Goal: Information Seeking & Learning: Check status

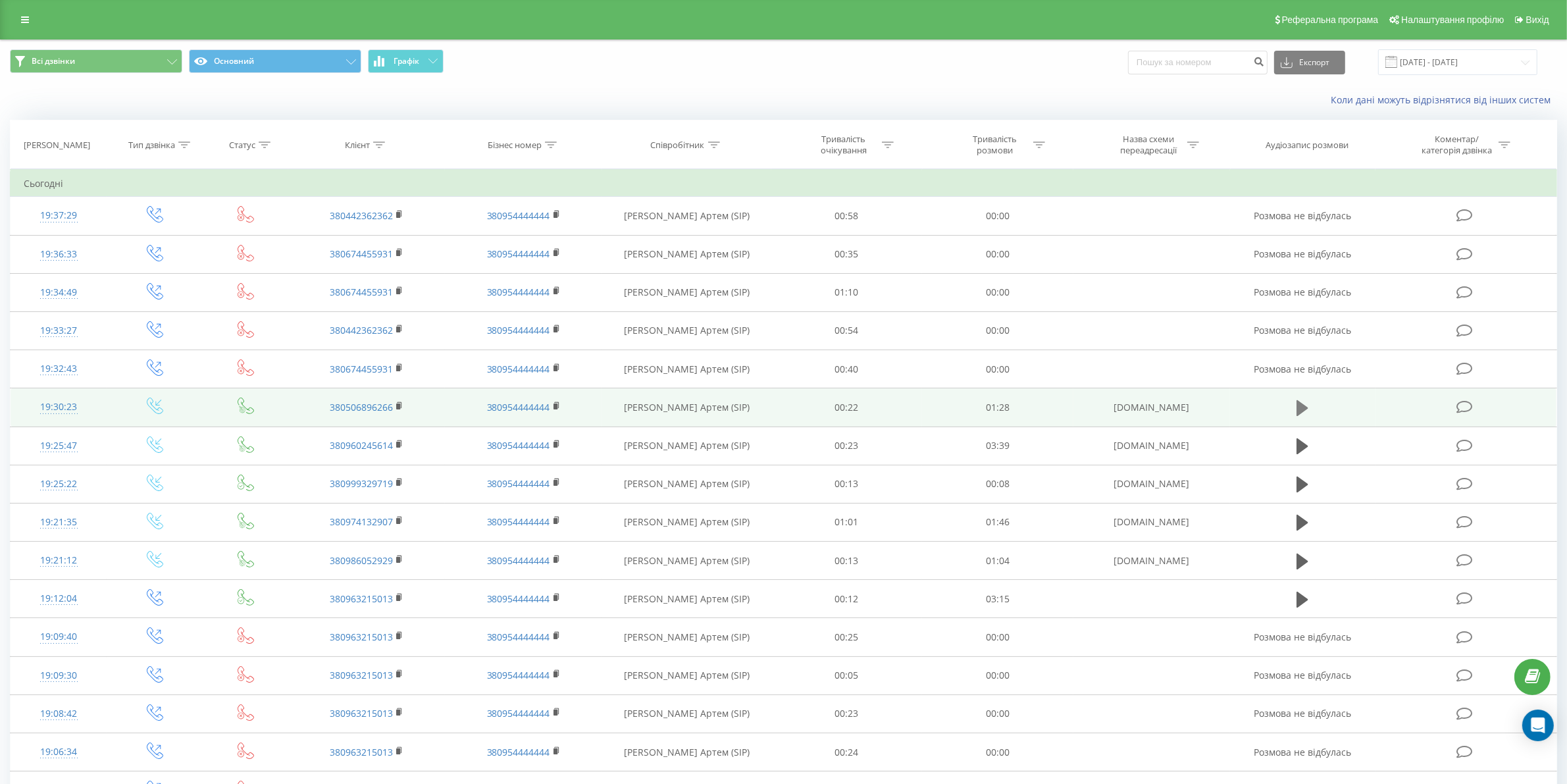
click at [1300, 412] on icon at bounding box center [1303, 408] width 12 height 16
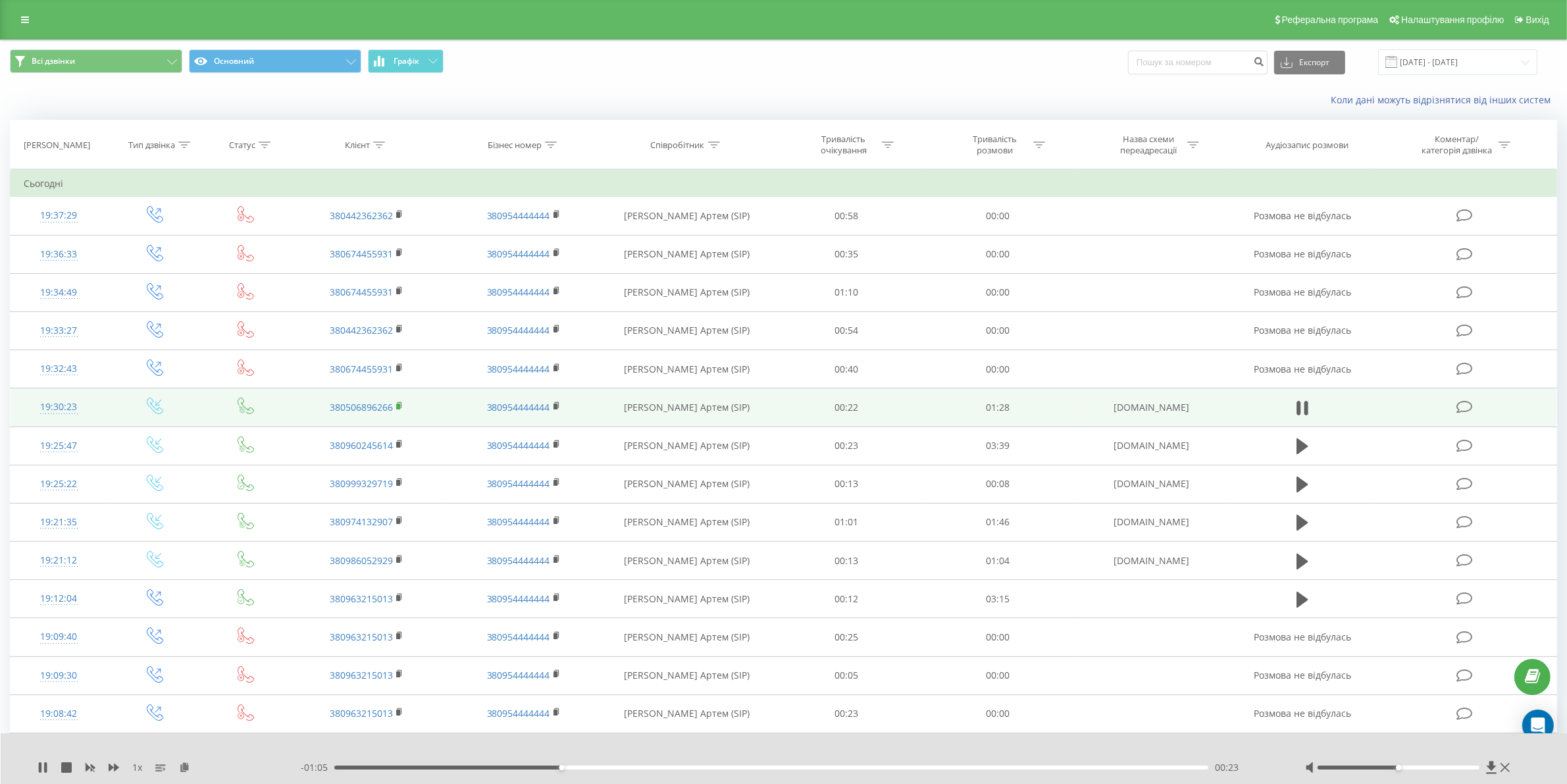
click at [398, 404] on rect at bounding box center [398, 406] width 4 height 6
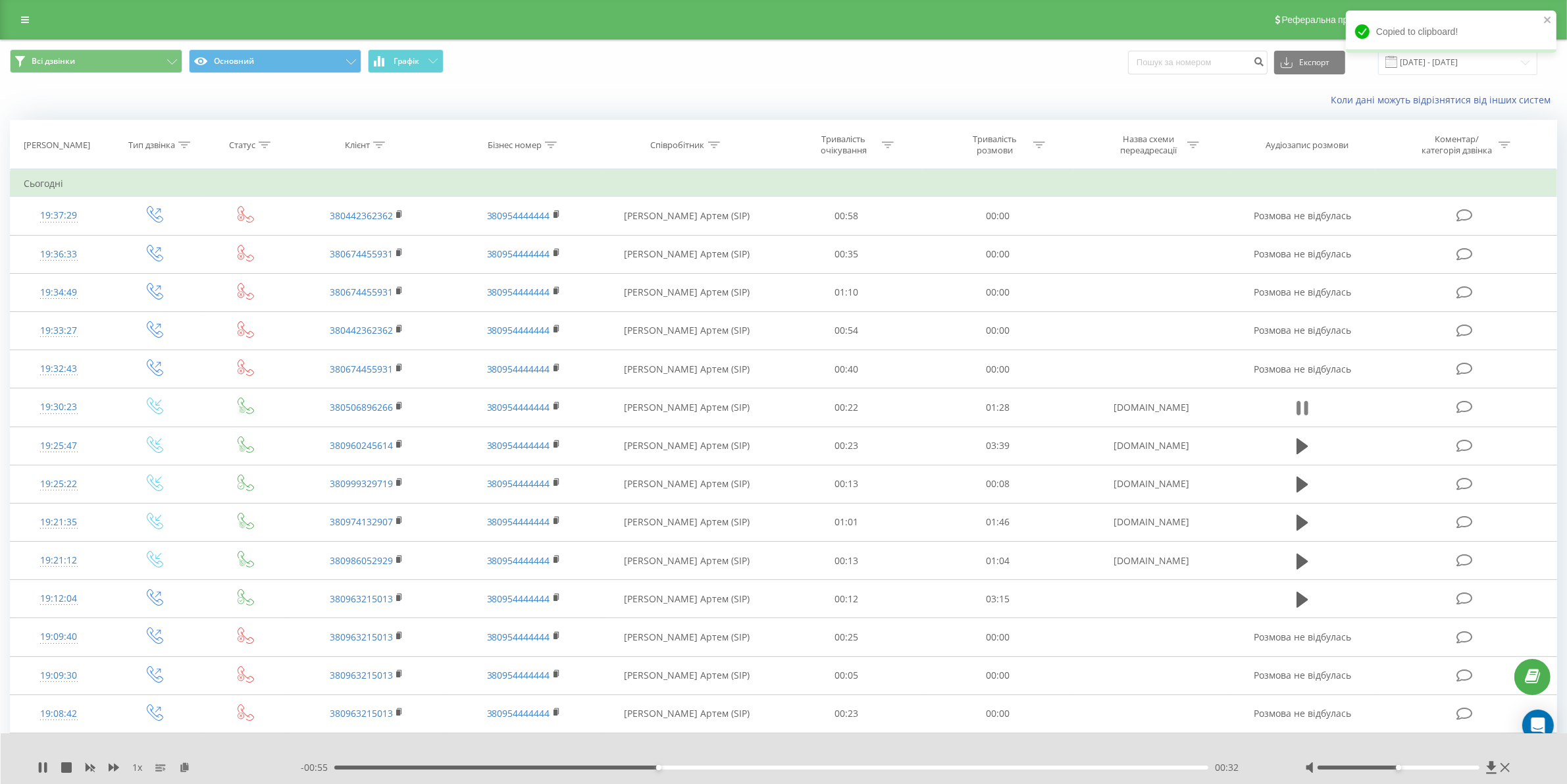
click at [1307, 404] on icon at bounding box center [1307, 408] width 4 height 14
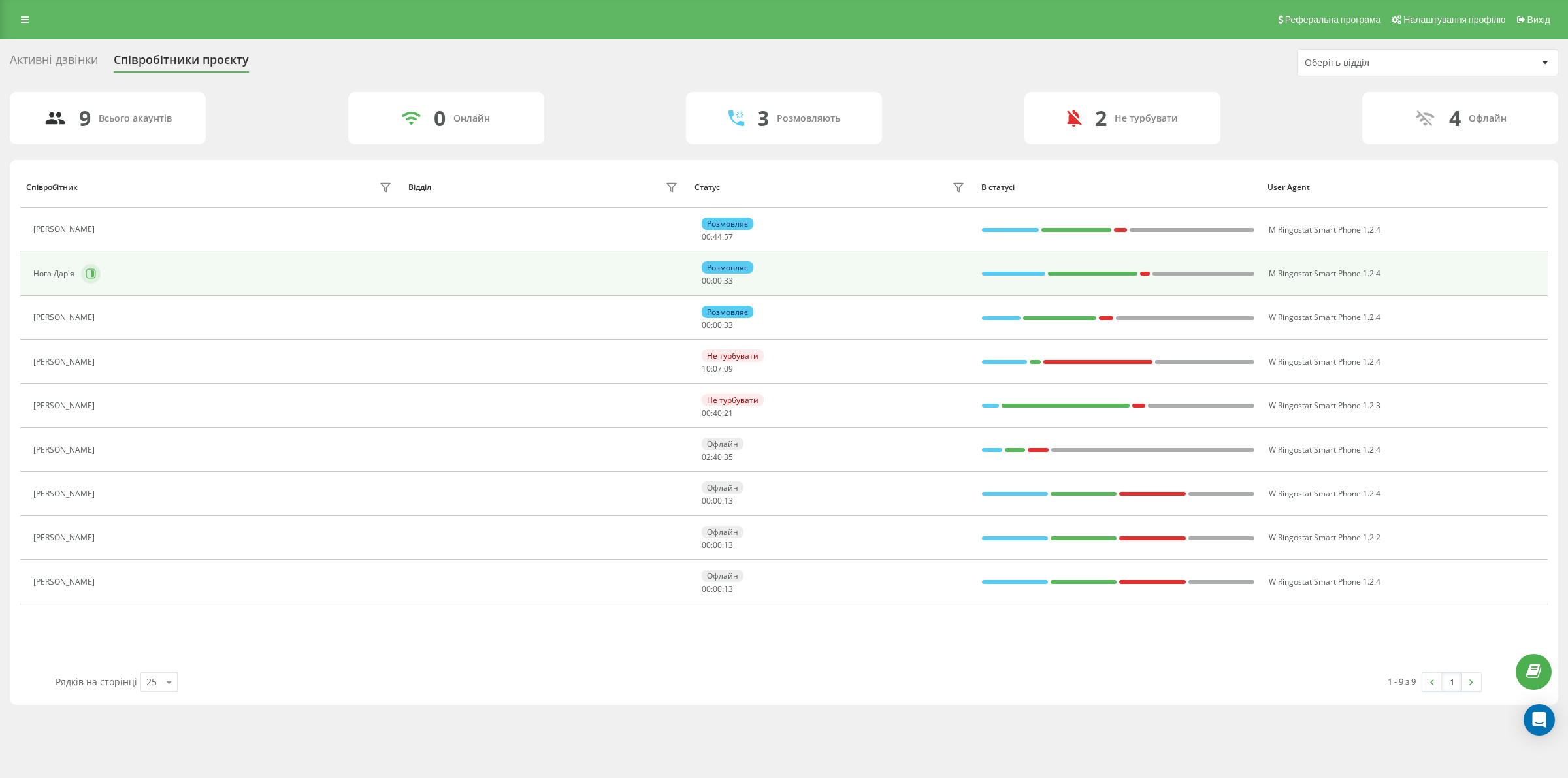
click at [92, 271] on icon at bounding box center [91, 273] width 10 height 10
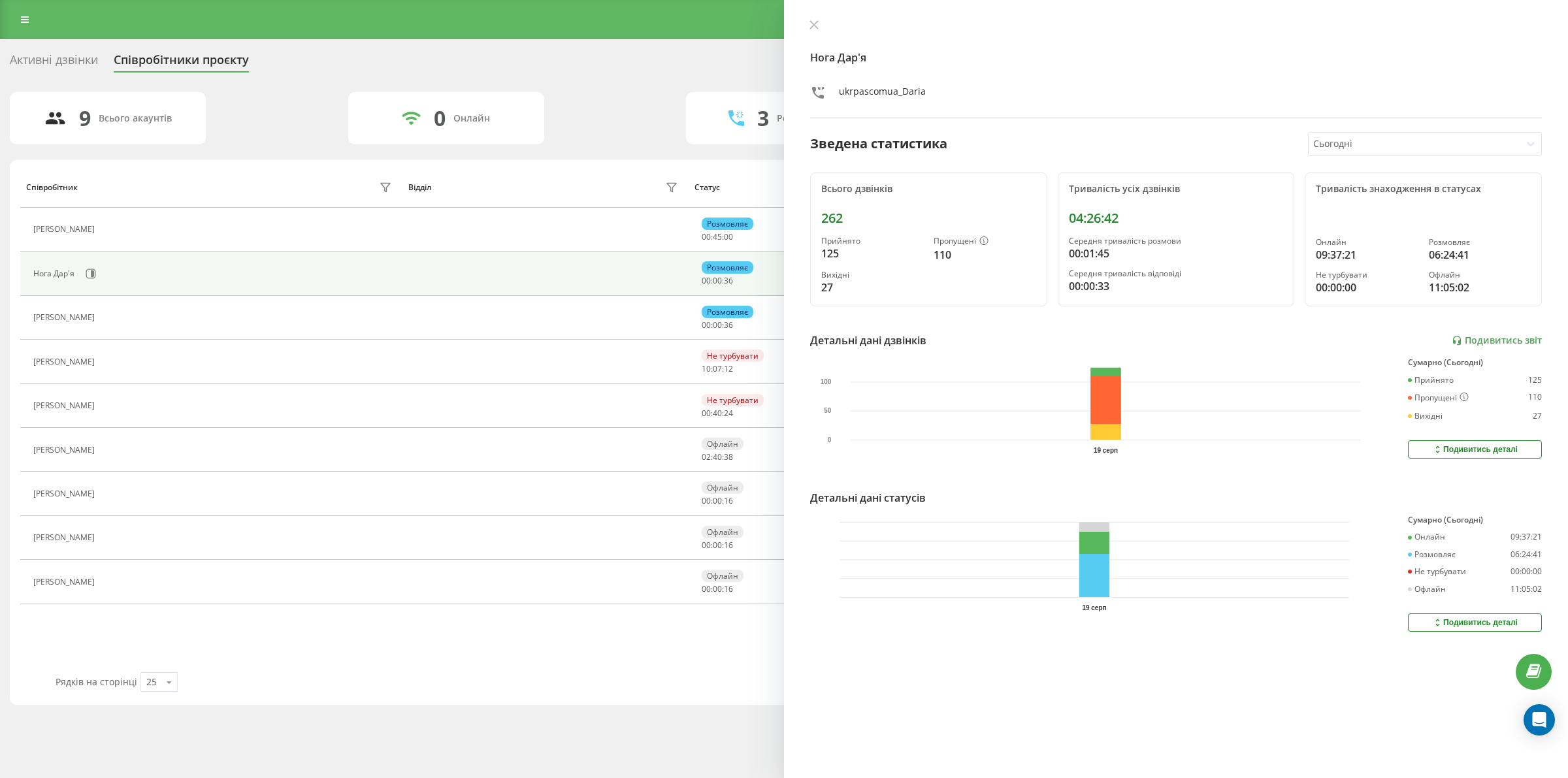
click at [819, 17] on div "Нога Дар'я ukrpascomua_Daria Зведена статистика Сьогодні Всього дзвінків 262 Пр…" at bounding box center [1176, 389] width 784 height 778
click at [812, 21] on icon at bounding box center [814, 25] width 10 height 10
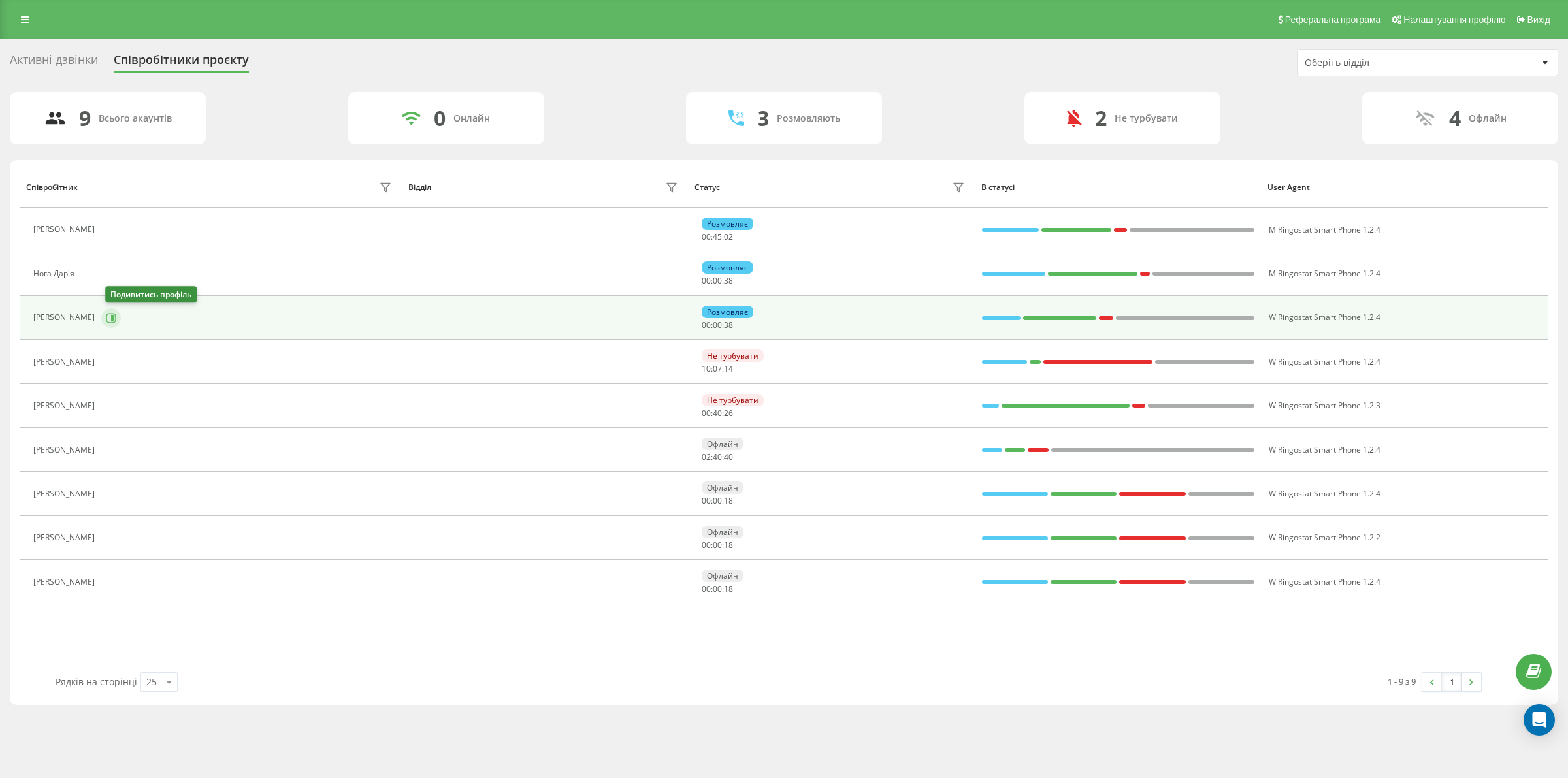
click at [115, 320] on icon at bounding box center [111, 318] width 10 height 10
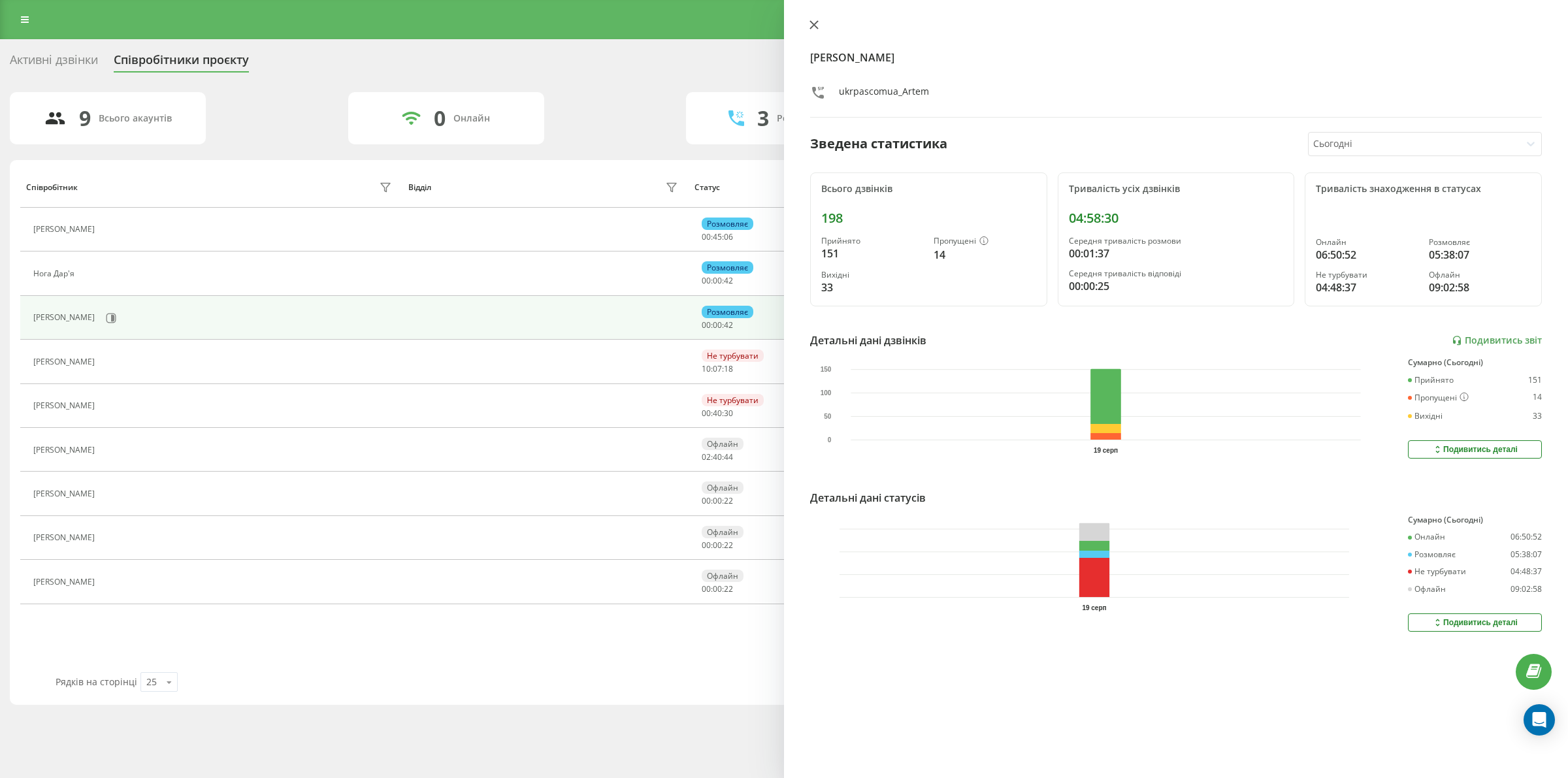
click at [811, 25] on icon at bounding box center [814, 25] width 10 height 10
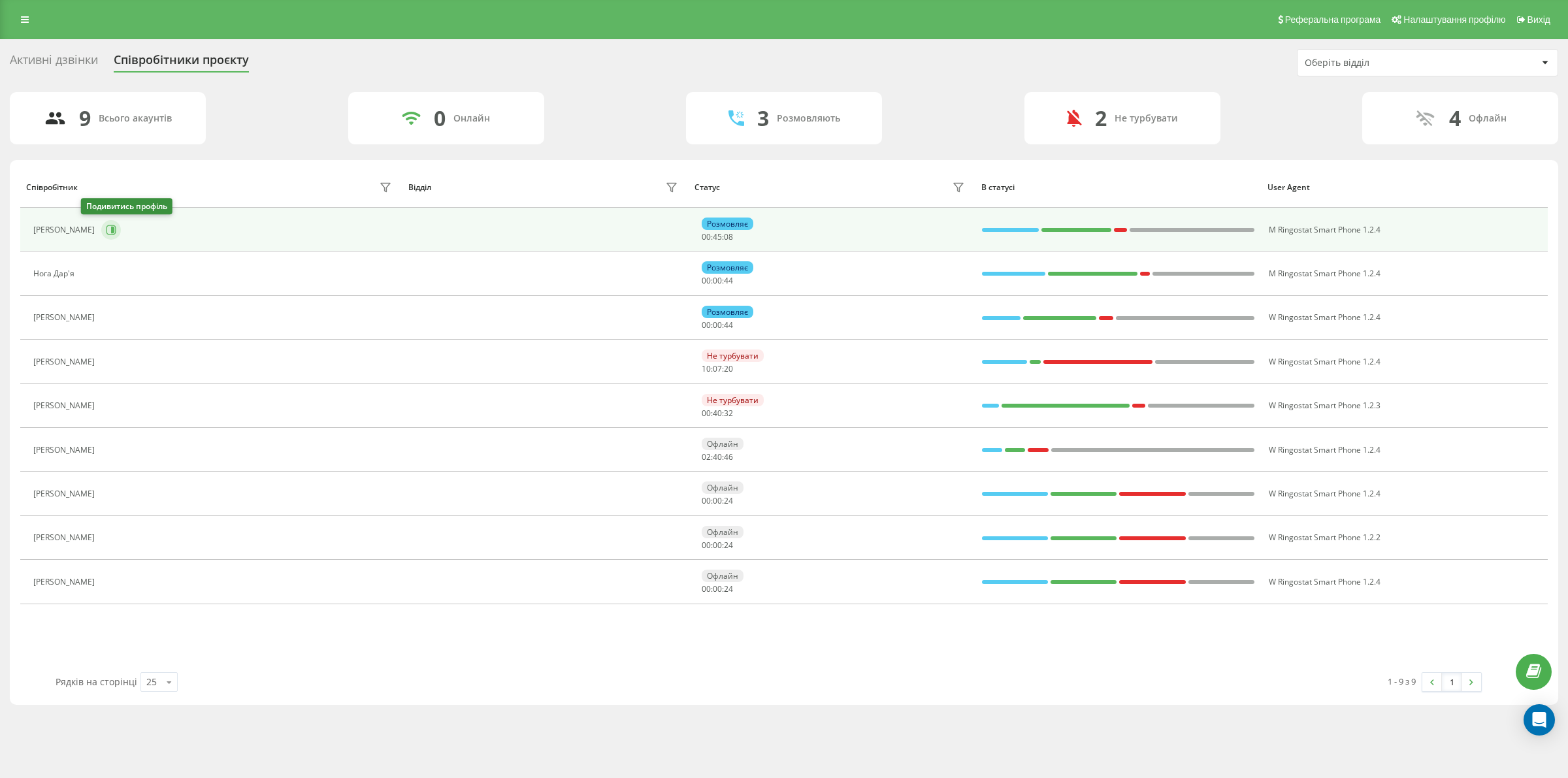
click at [107, 227] on icon at bounding box center [111, 230] width 10 height 10
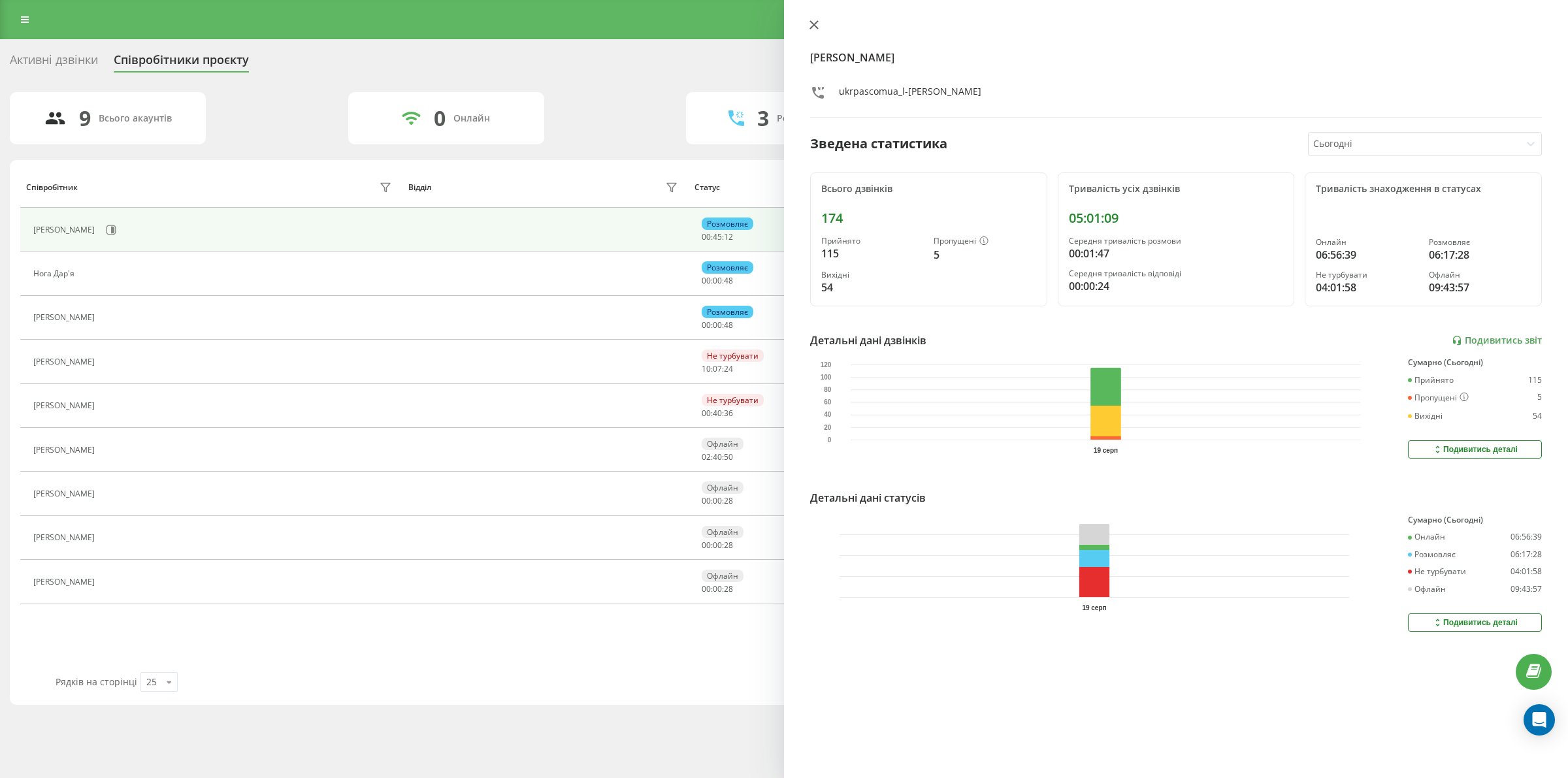
click at [810, 24] on icon at bounding box center [814, 25] width 10 height 10
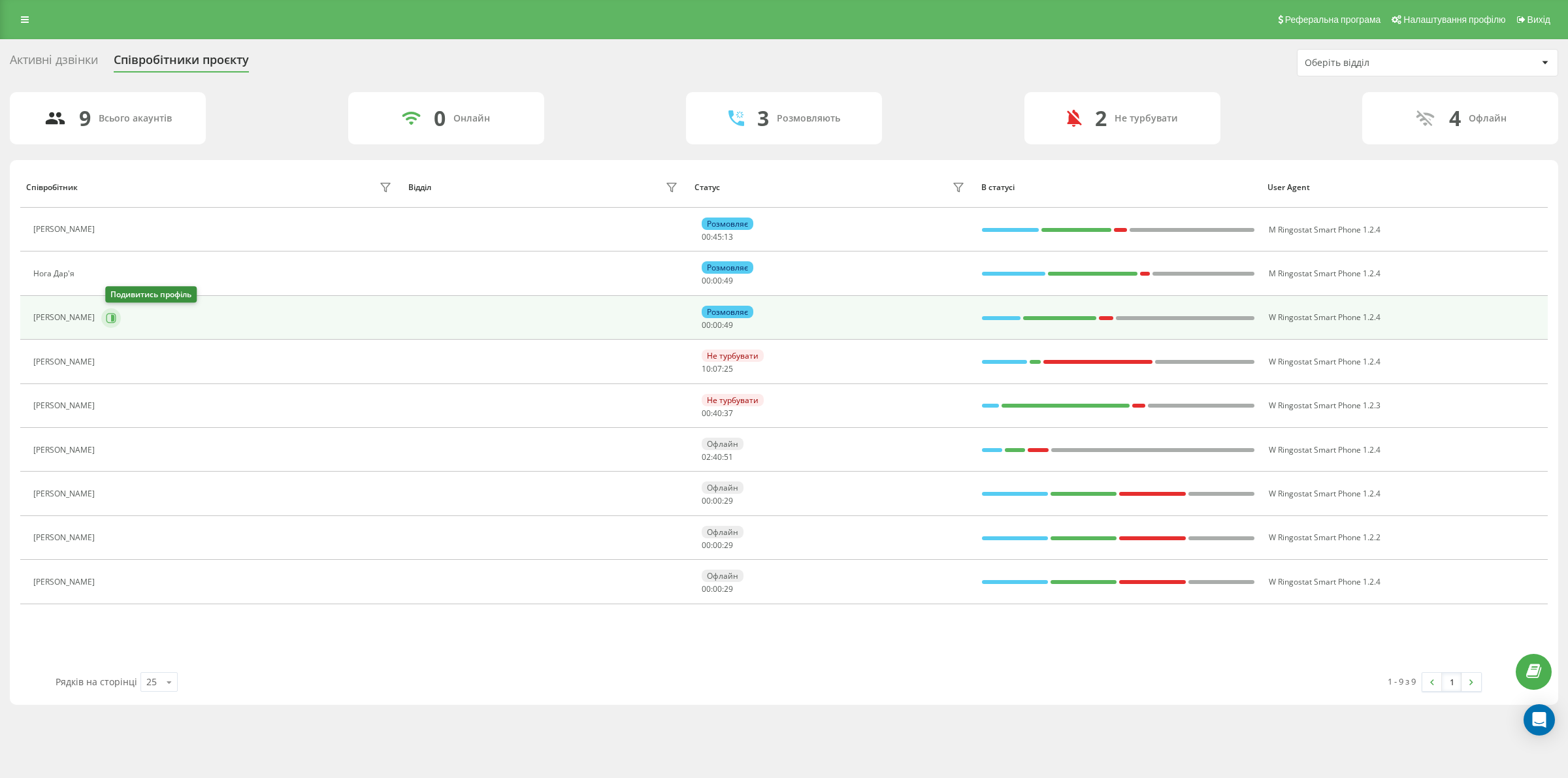
click at [112, 315] on icon at bounding box center [111, 318] width 10 height 10
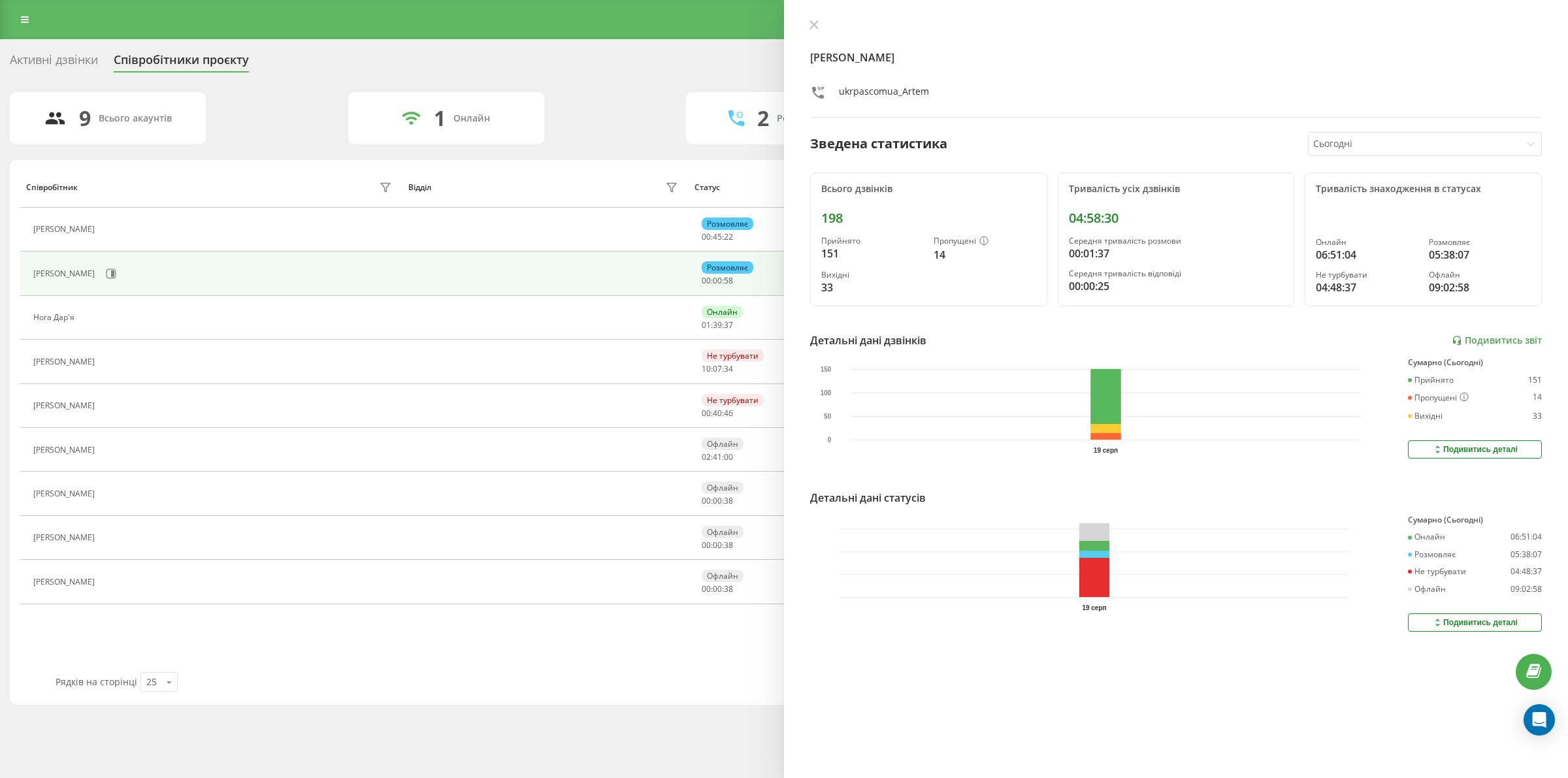
drag, startPoint x: 813, startPoint y: 26, endPoint x: 798, endPoint y: 33, distance: 16.6
click at [813, 26] on icon at bounding box center [814, 25] width 8 height 8
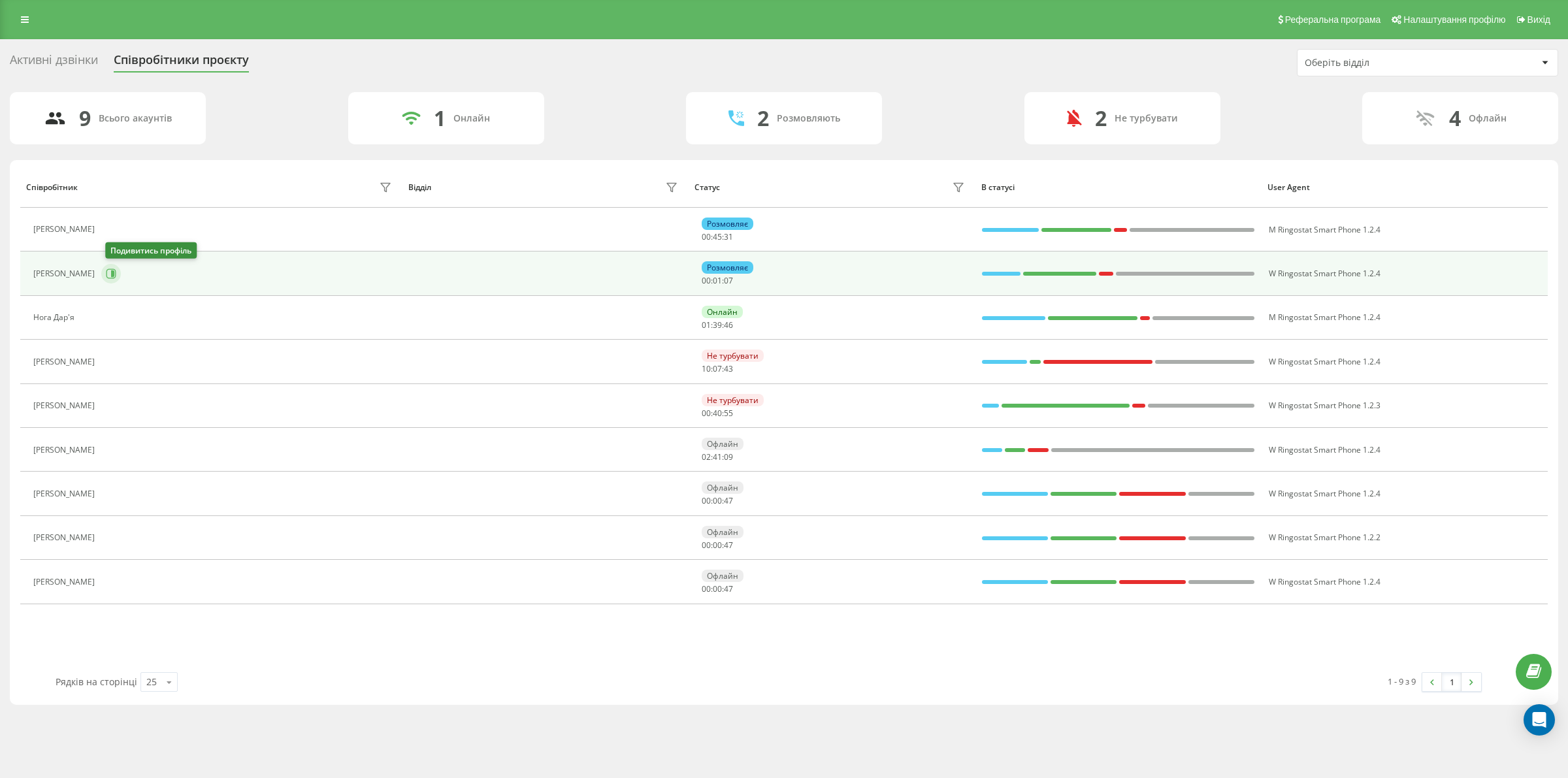
click at [112, 273] on icon at bounding box center [111, 273] width 10 height 10
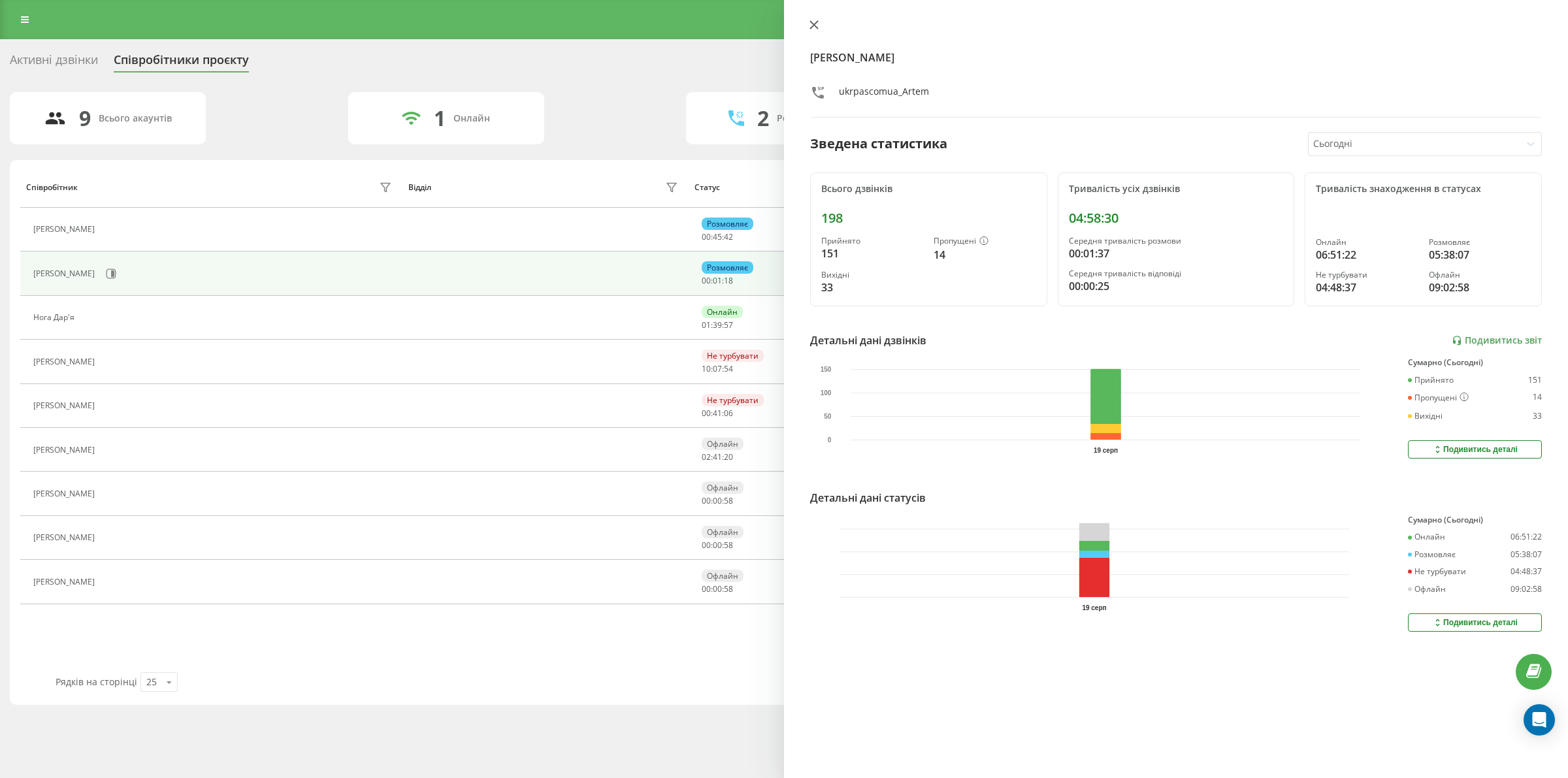
click at [813, 28] on icon at bounding box center [814, 25] width 10 height 10
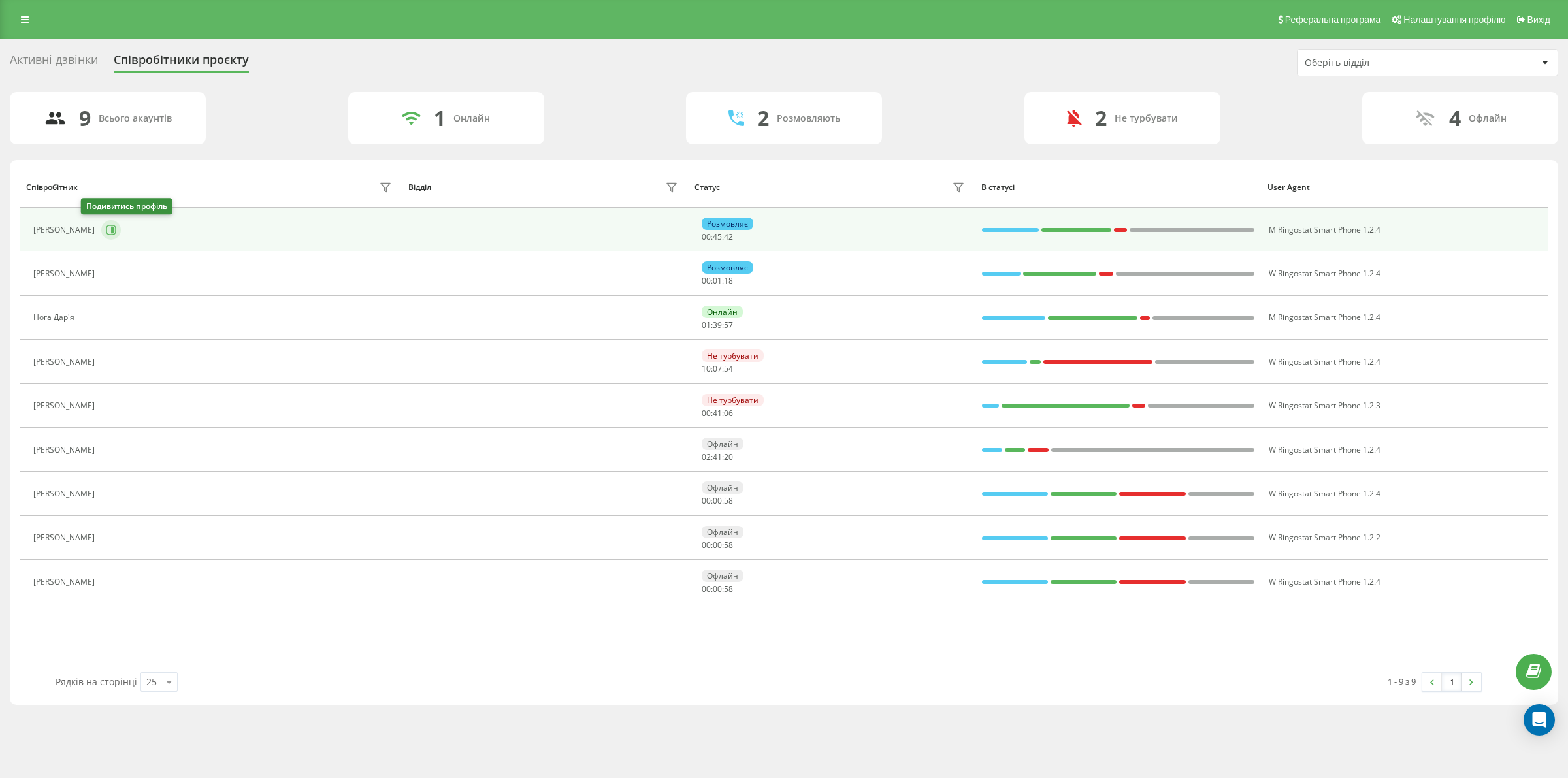
click at [101, 223] on button at bounding box center [111, 230] width 20 height 20
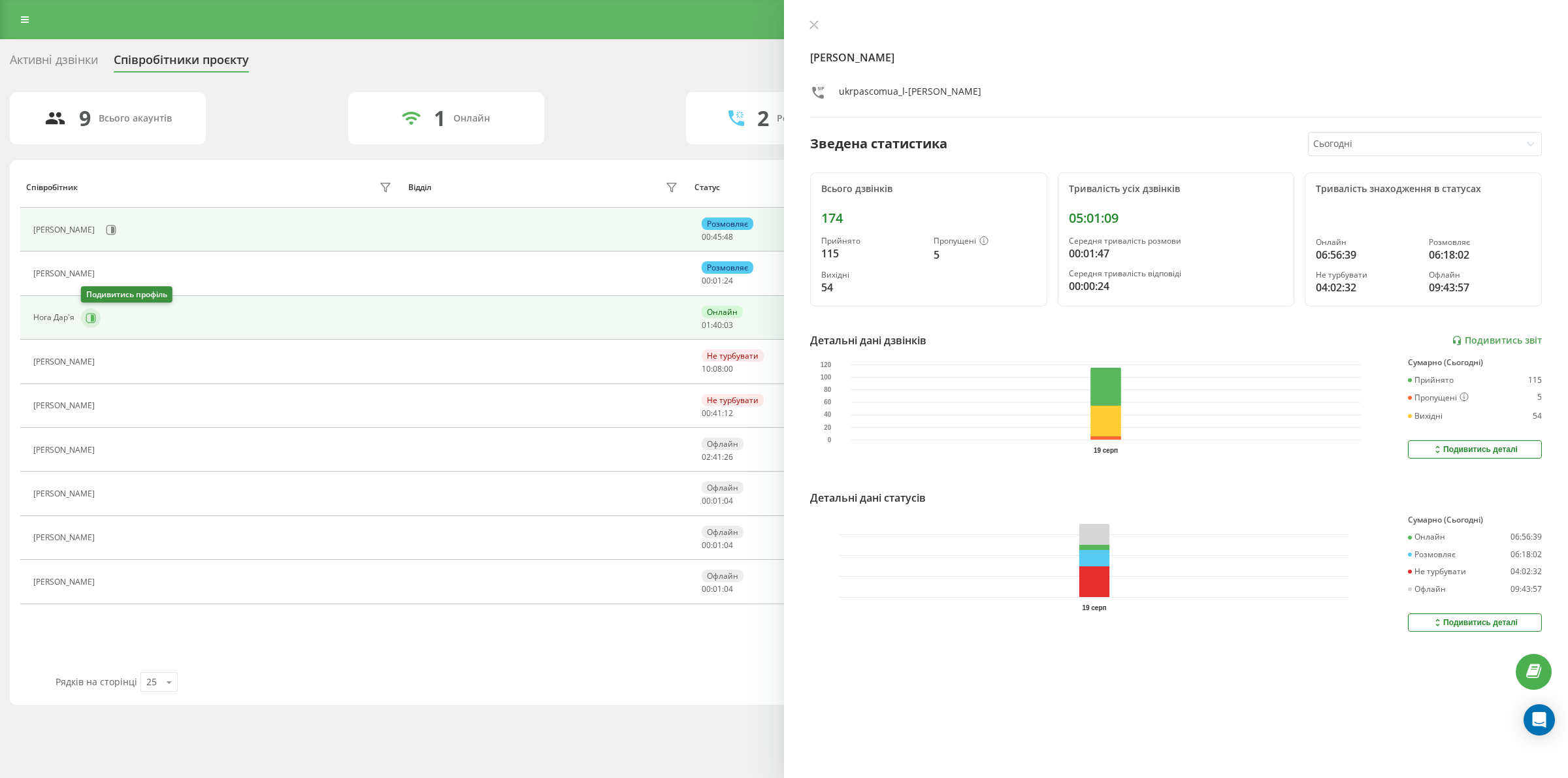
click at [91, 317] on icon at bounding box center [92, 317] width 3 height 6
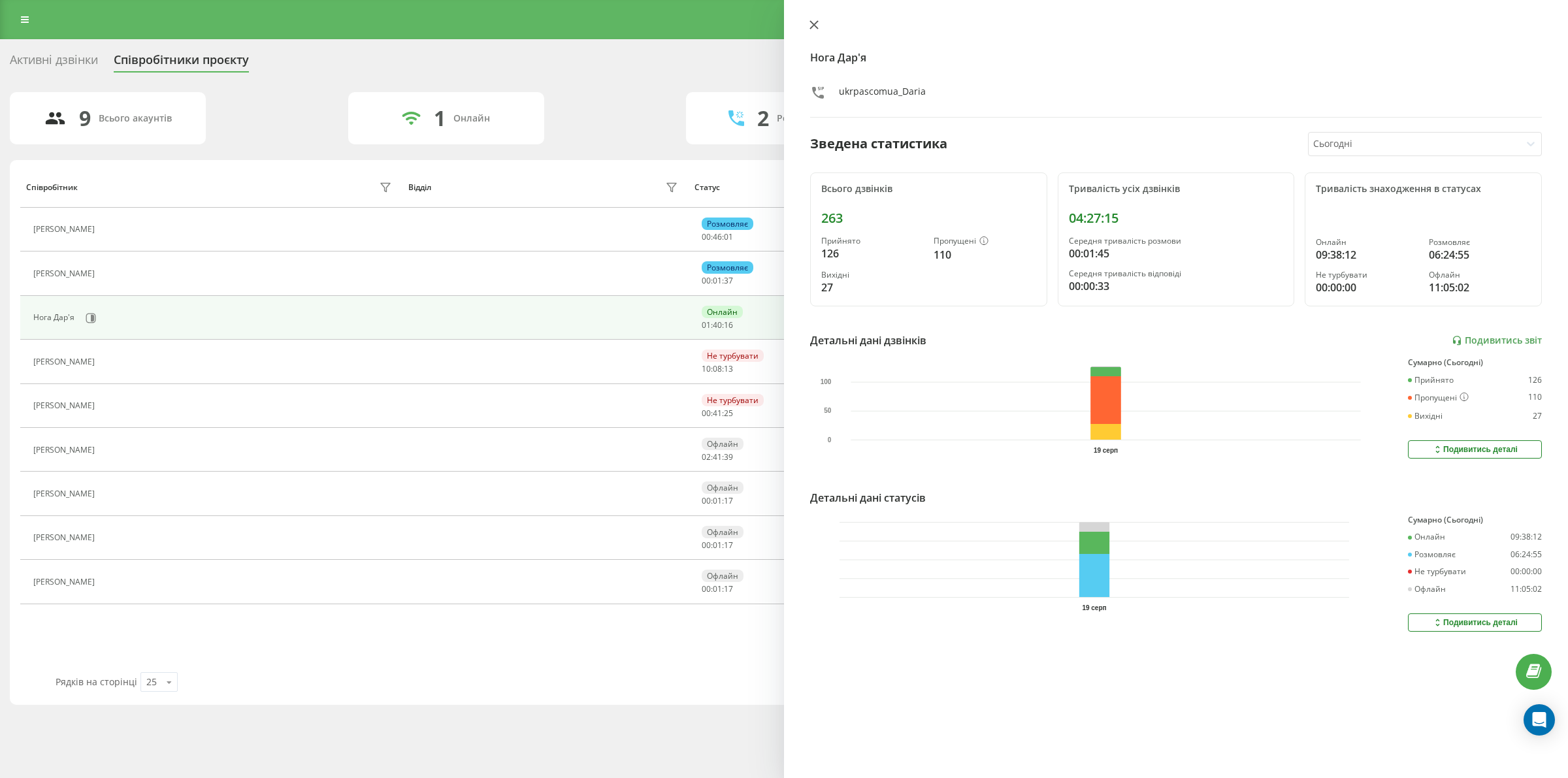
click at [811, 28] on icon at bounding box center [814, 25] width 8 height 8
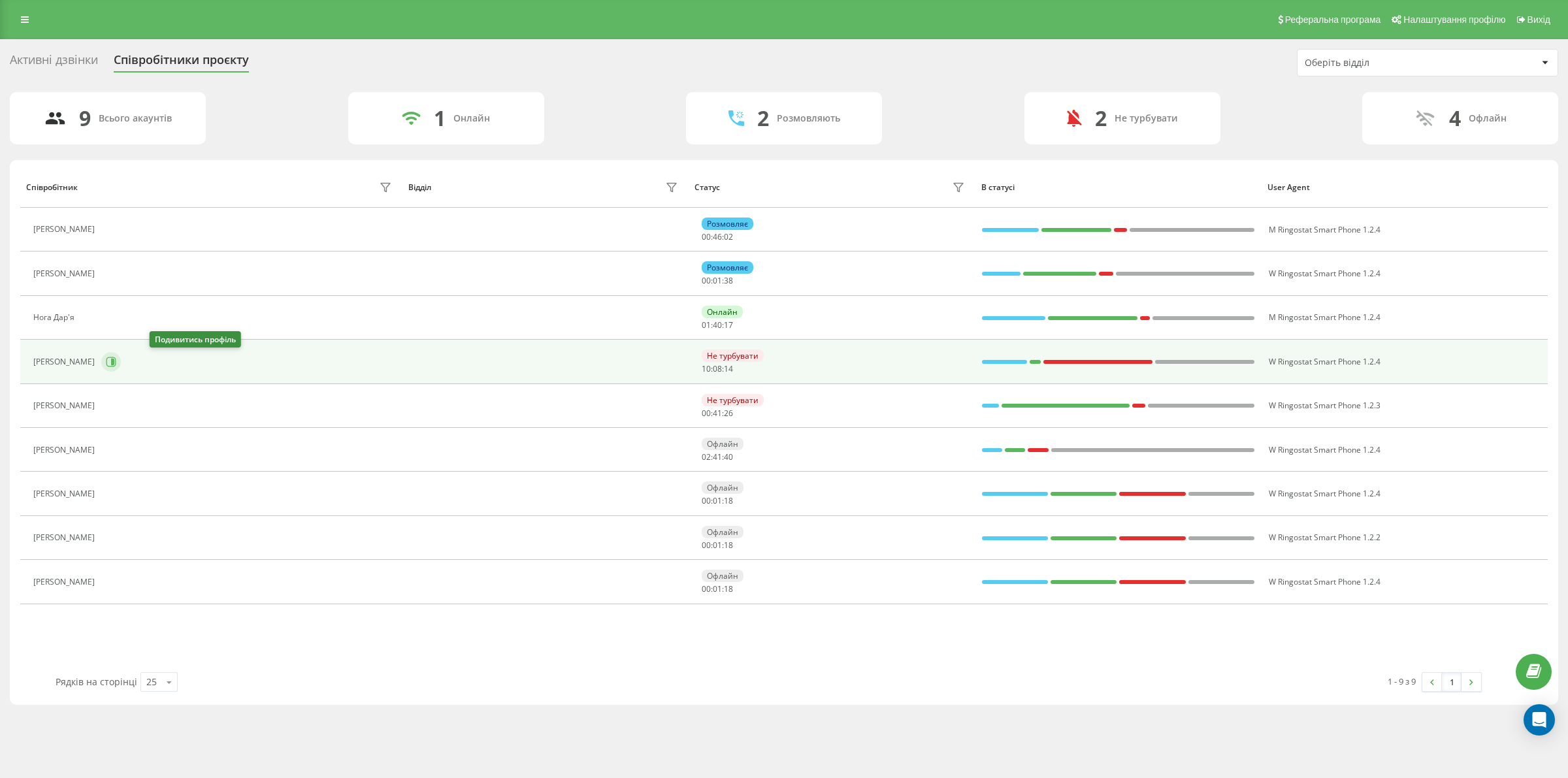
click at [121, 362] on button at bounding box center [111, 362] width 20 height 20
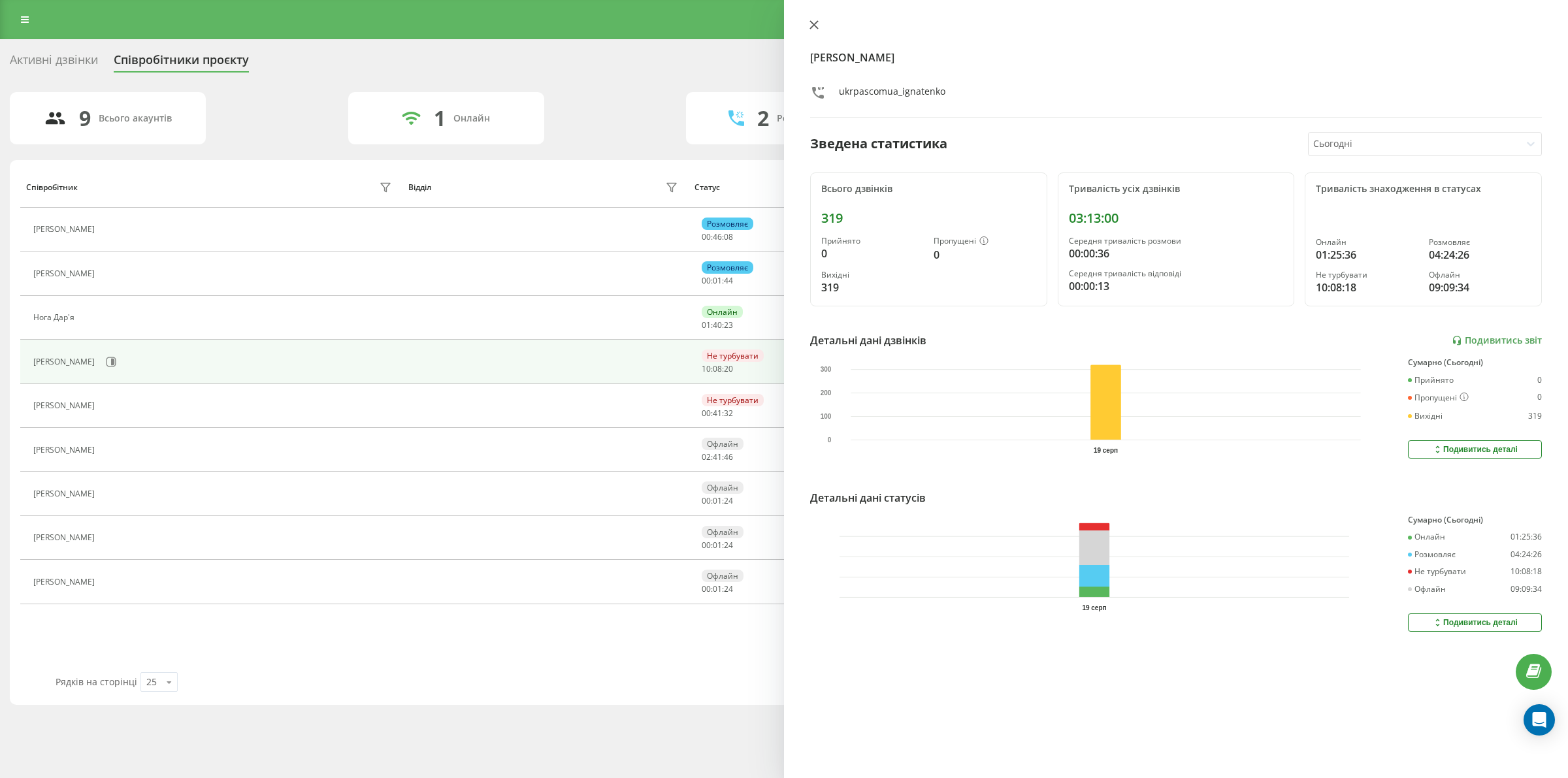
click at [814, 27] on icon at bounding box center [814, 25] width 10 height 10
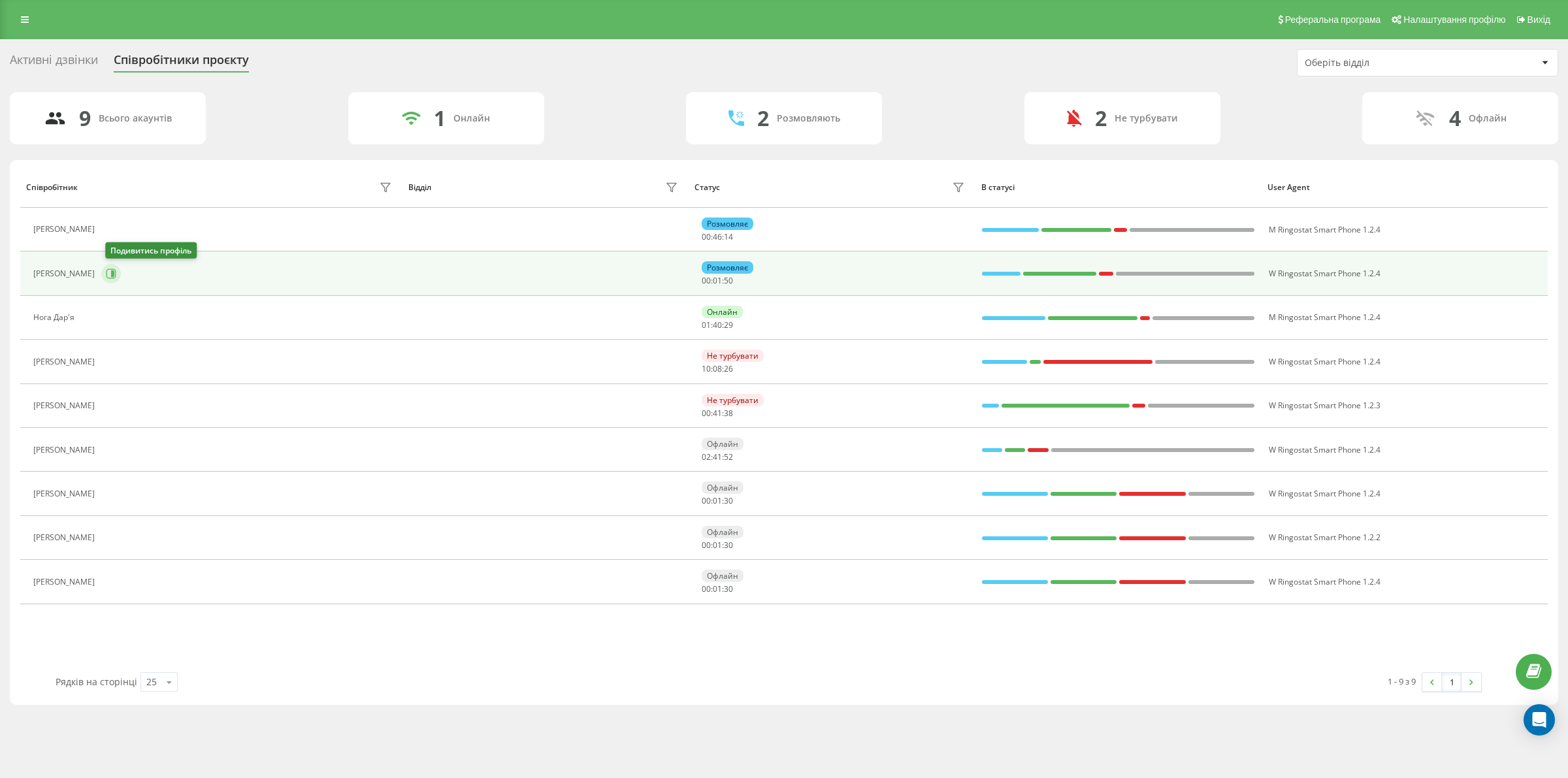
click at [115, 280] on button at bounding box center [111, 273] width 20 height 20
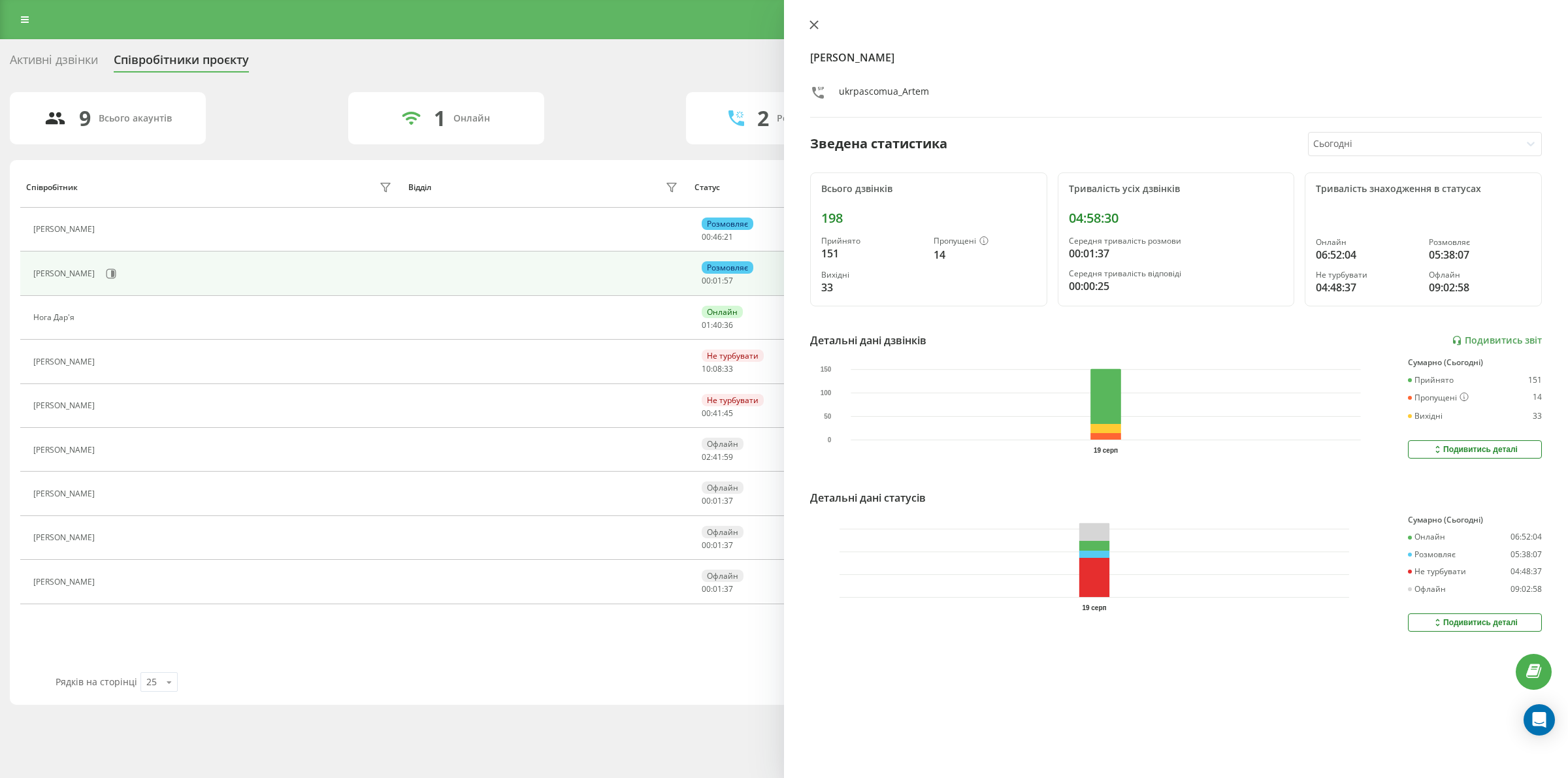
click at [819, 28] on button at bounding box center [813, 26] width 17 height 13
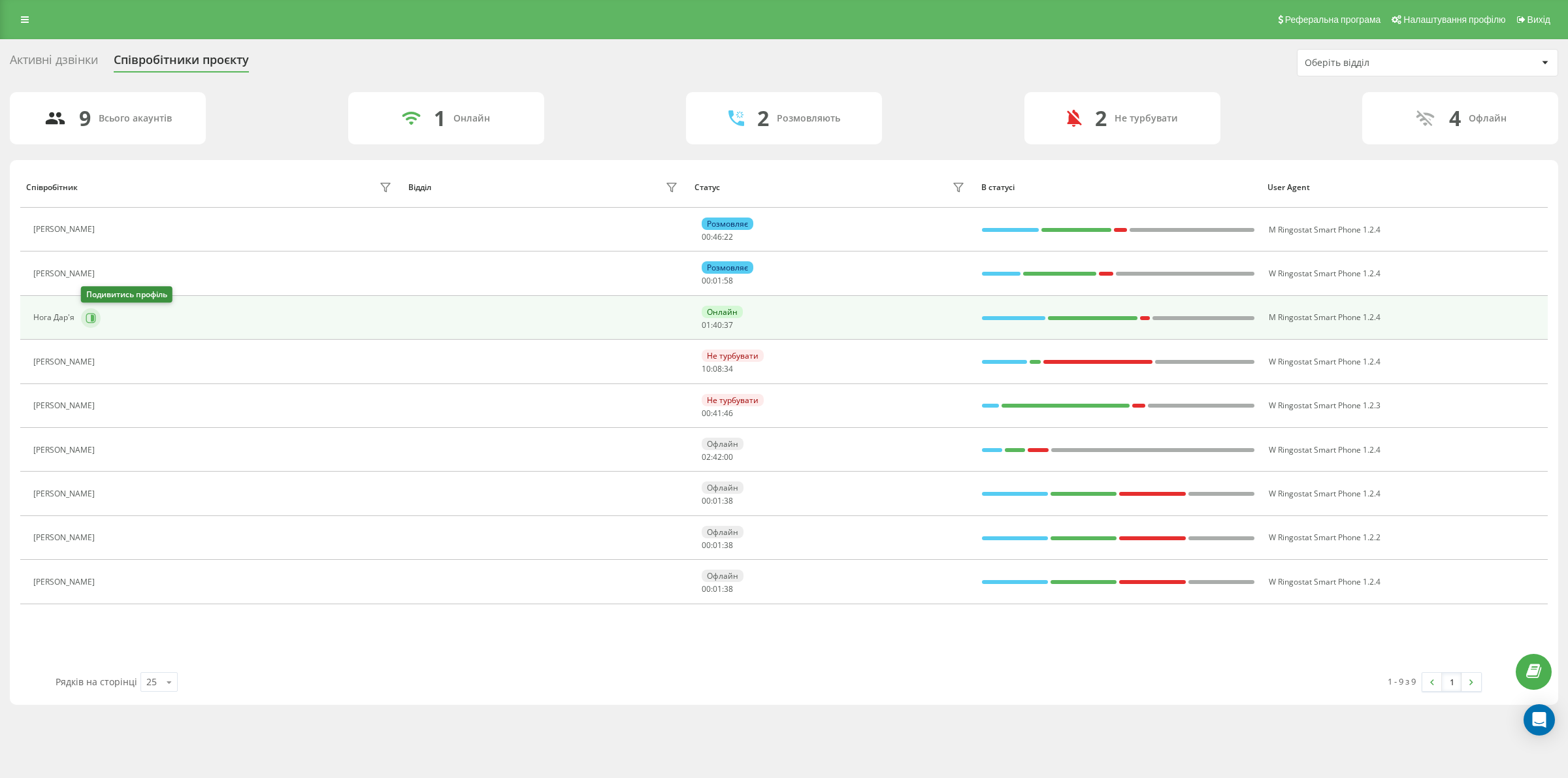
click at [93, 314] on icon at bounding box center [91, 318] width 10 height 10
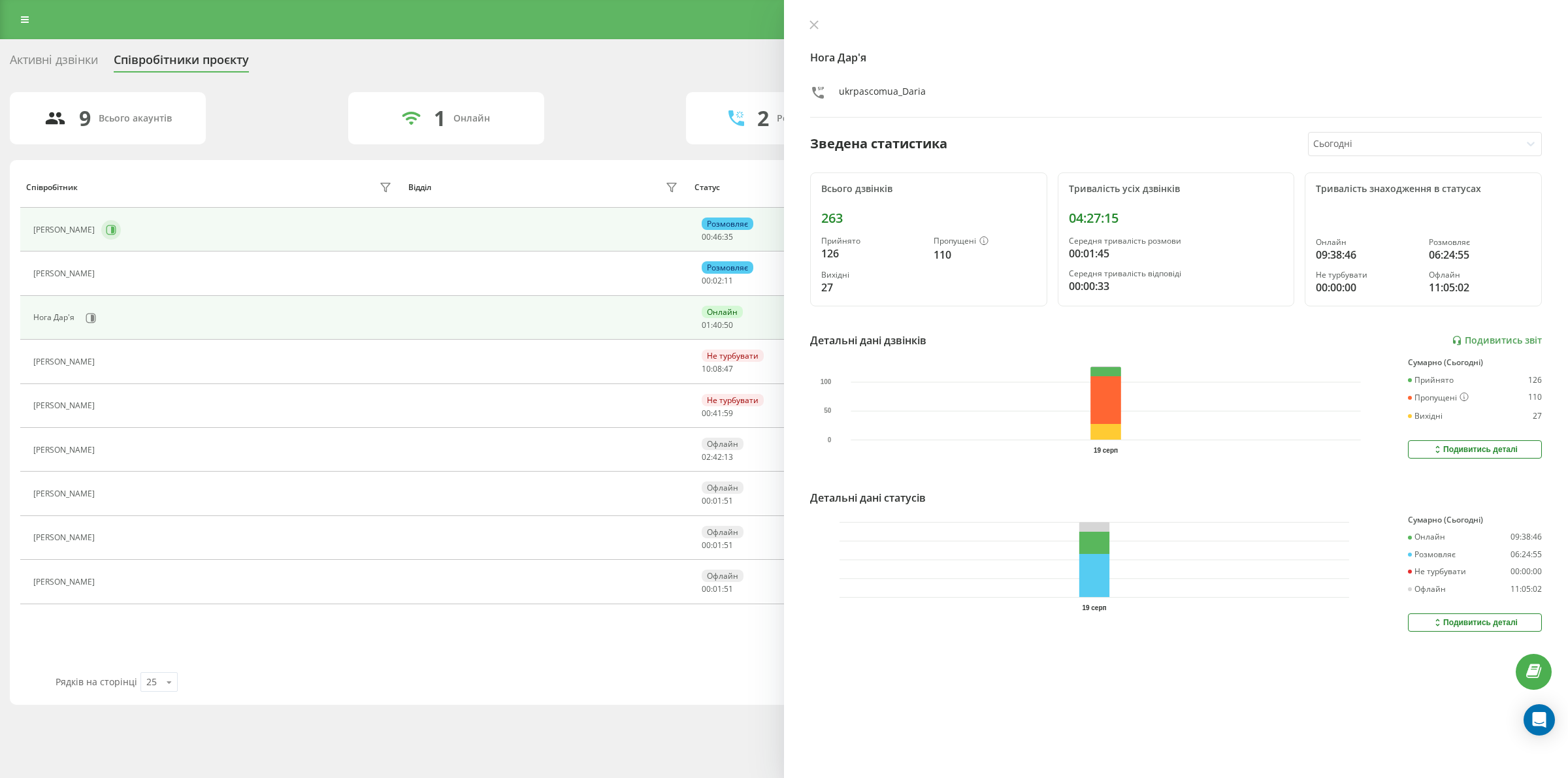
click at [111, 230] on icon at bounding box center [113, 230] width 3 height 6
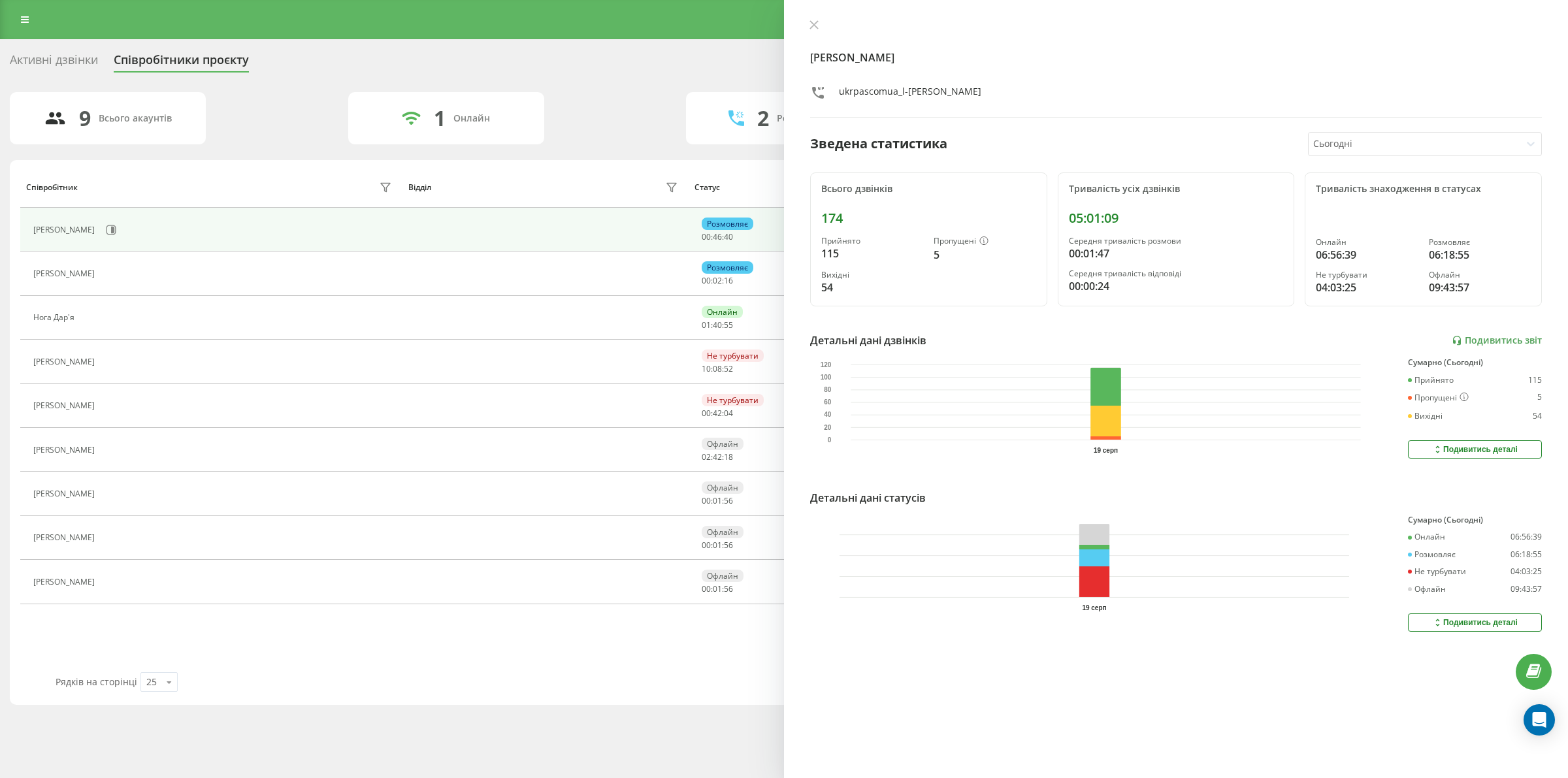
click at [640, 97] on div "9 Всього акаунтів 1 Онлайн 2 Розмовляють 2 Не турбувати 4 Офлайн" at bounding box center [783, 118] width 1548 height 52
click at [809, 23] on icon at bounding box center [814, 25] width 10 height 10
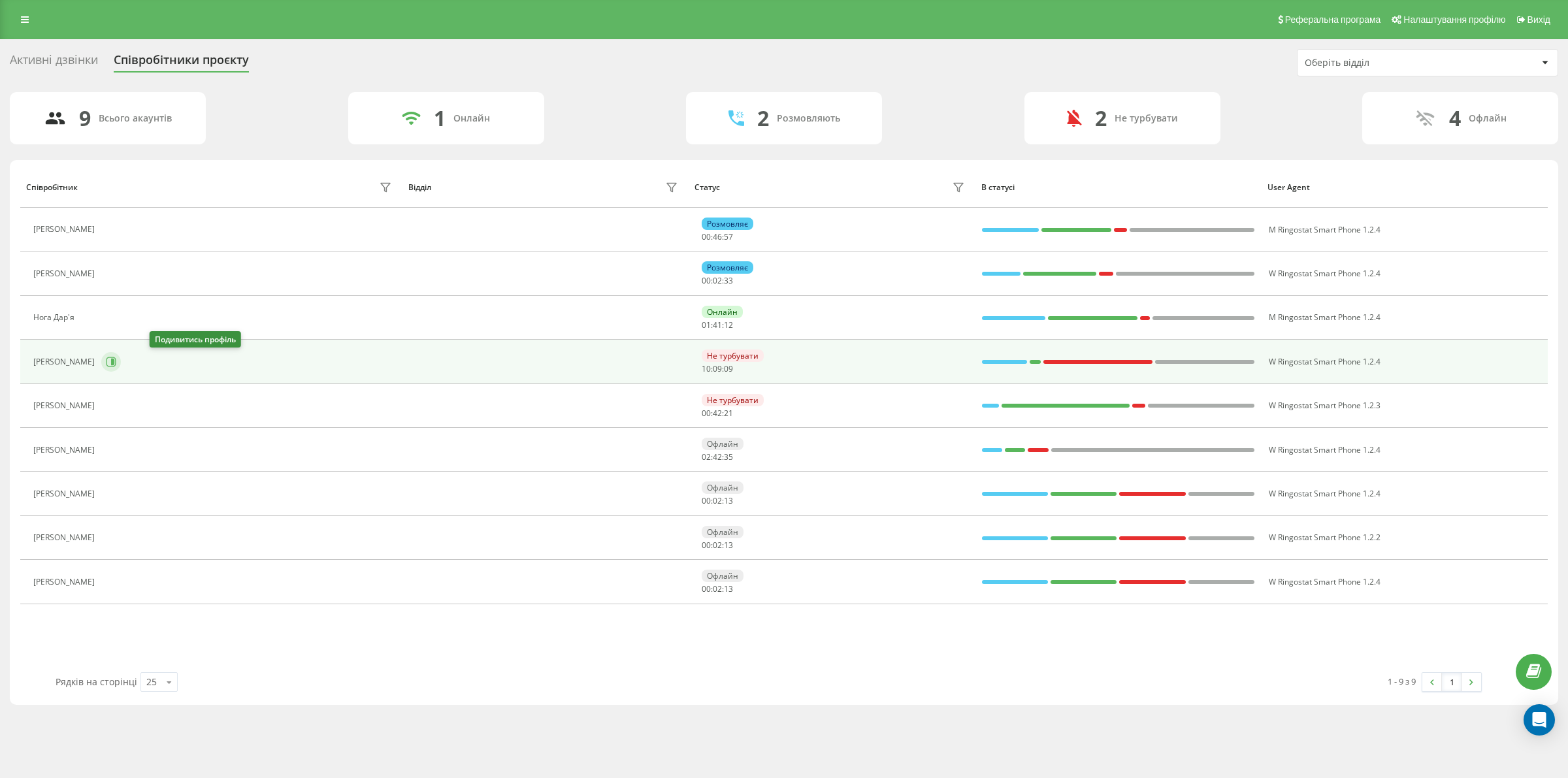
click at [116, 360] on icon at bounding box center [111, 362] width 10 height 10
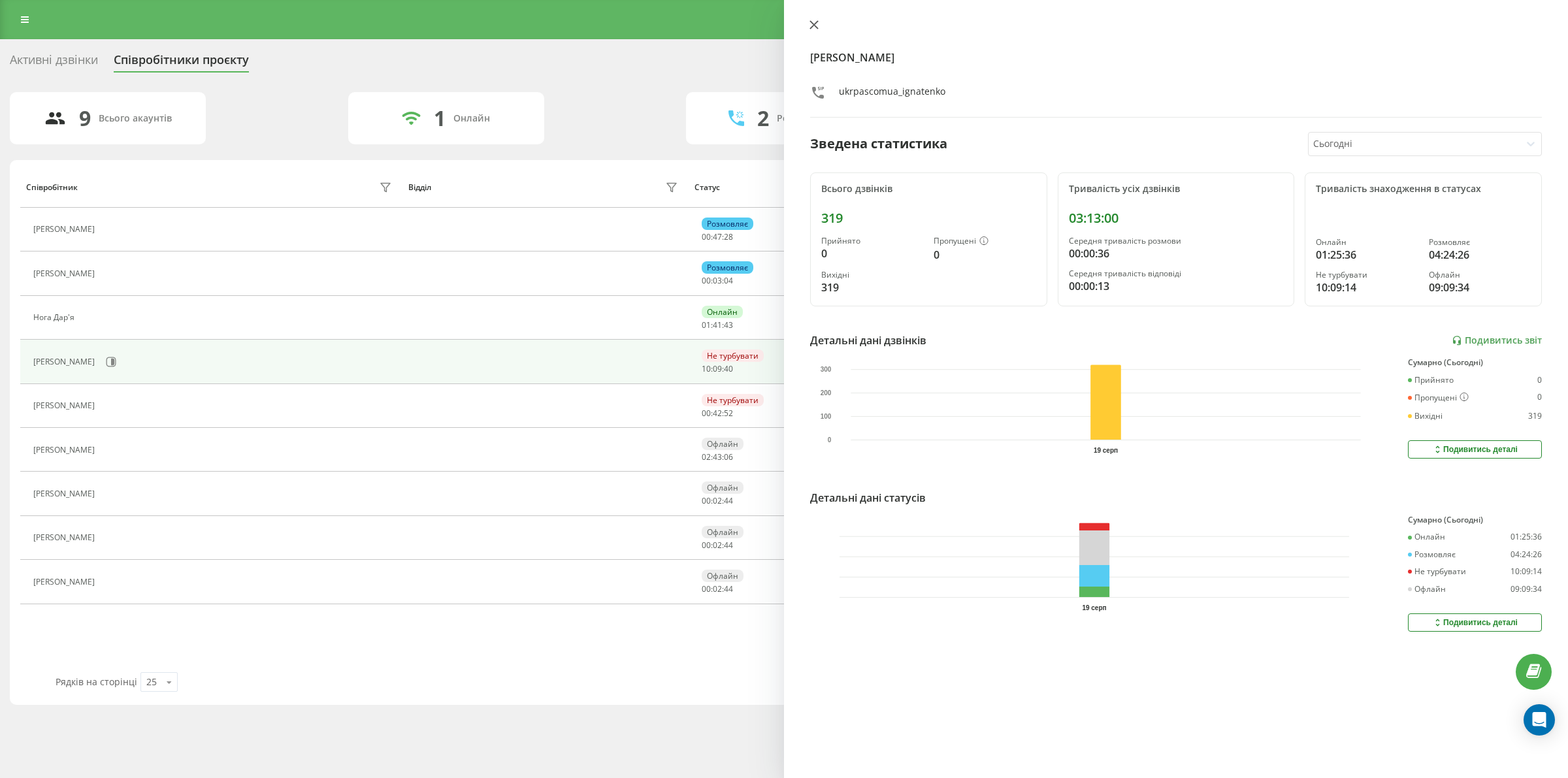
click at [812, 25] on icon at bounding box center [814, 25] width 10 height 10
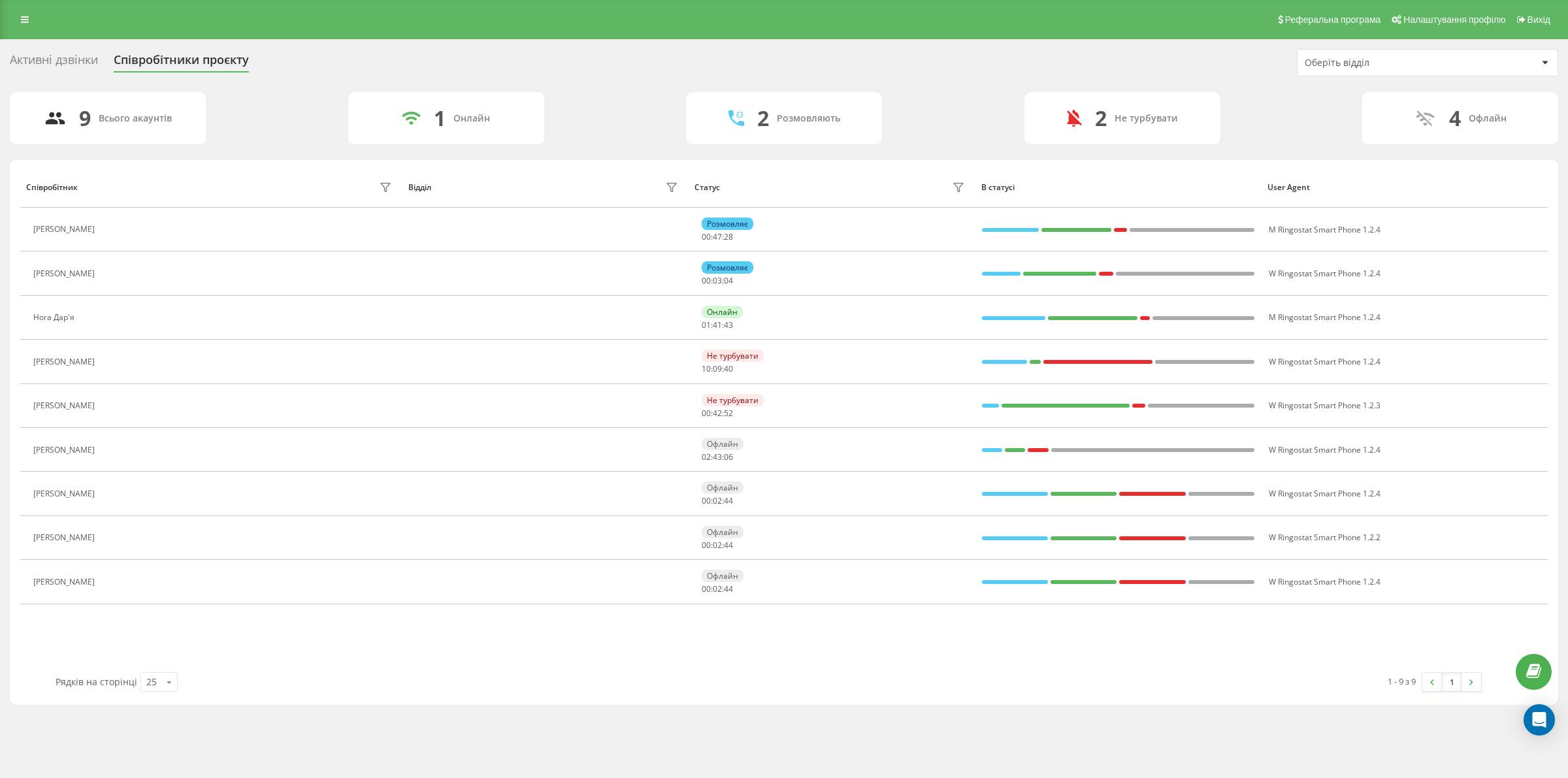
click at [654, 88] on div "Активні дзвінки Співробітники проєкту Оберіть відділ 9 Всього акаунтів 1 Онлайн…" at bounding box center [783, 377] width 1548 height 656
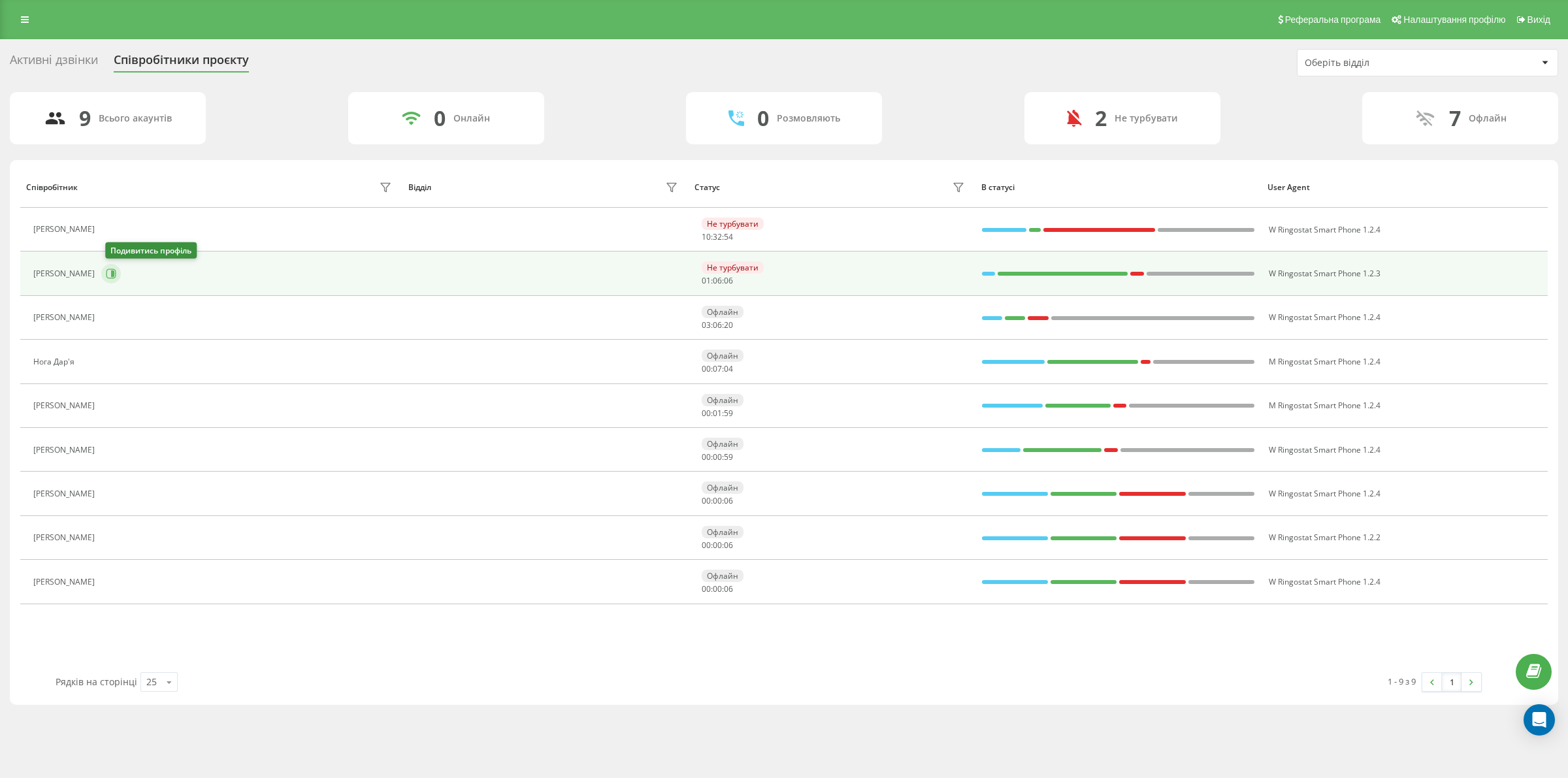
click at [118, 281] on button at bounding box center [111, 273] width 20 height 20
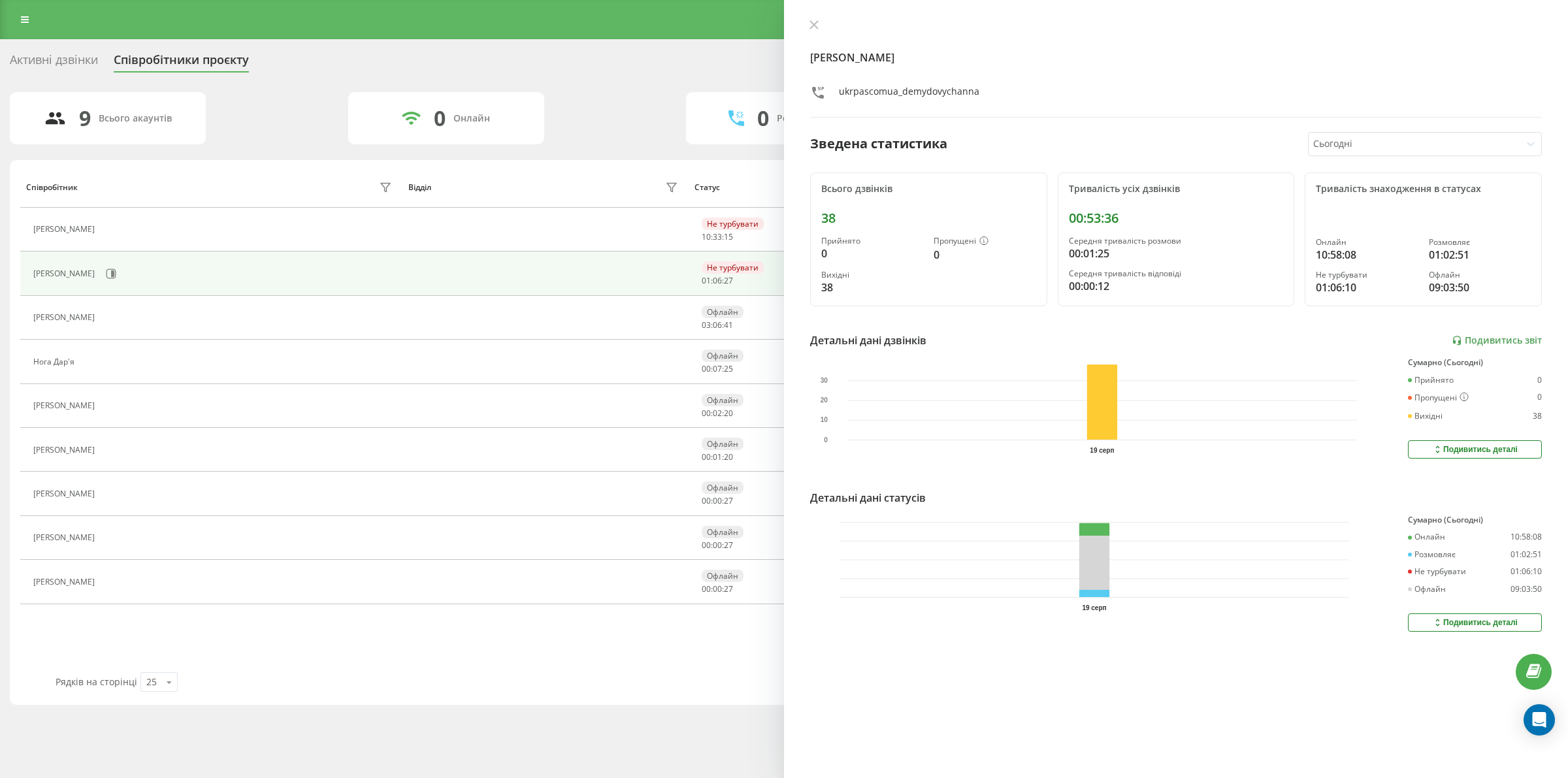
click at [809, 18] on div "Демидович Анна ukrpascomua_demydovychanna Зведена статистика Сьогодні Всього дз…" at bounding box center [1176, 389] width 784 height 778
click at [808, 24] on button at bounding box center [813, 26] width 17 height 13
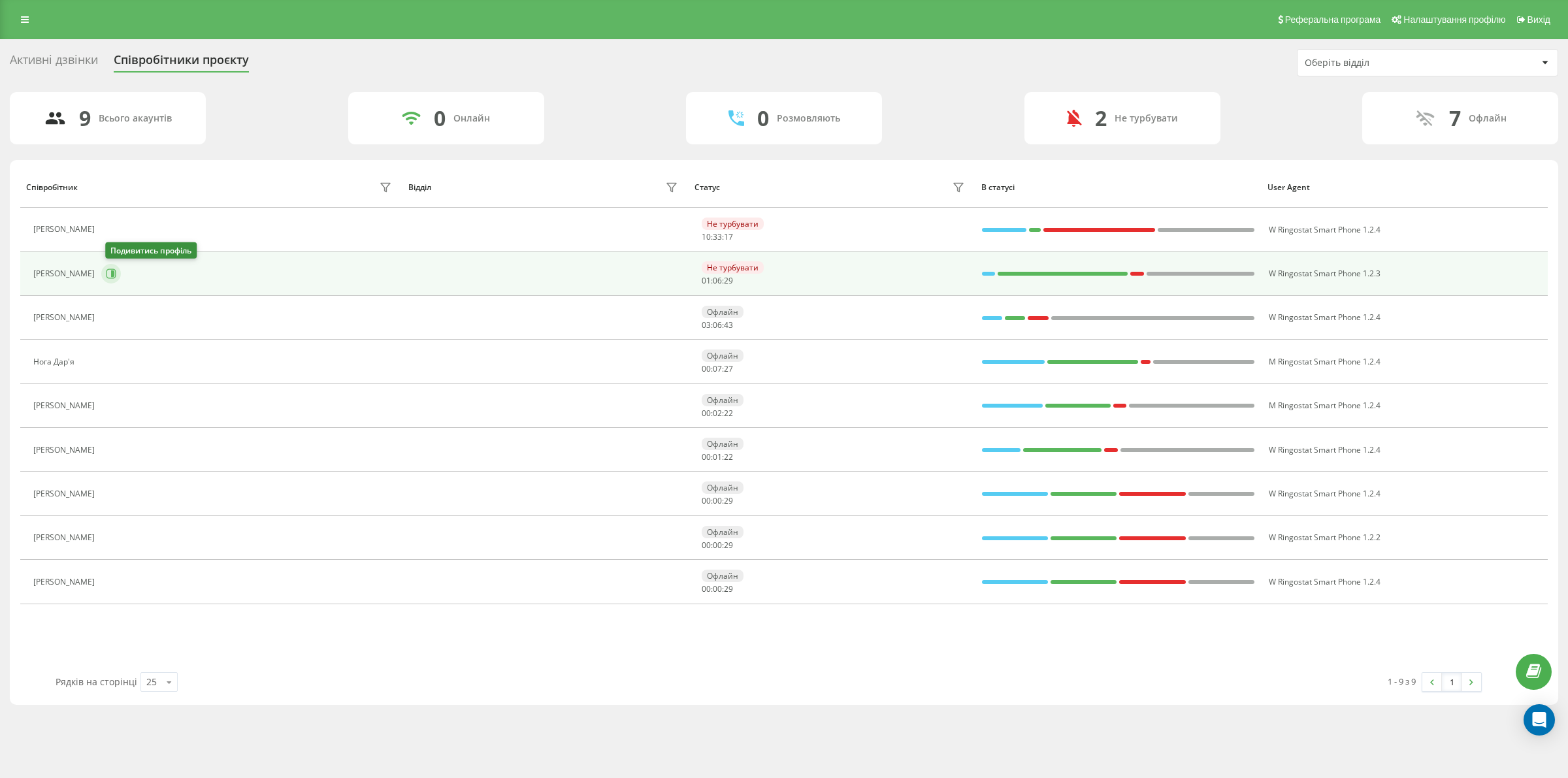
click at [116, 275] on icon at bounding box center [111, 274] width 10 height 10
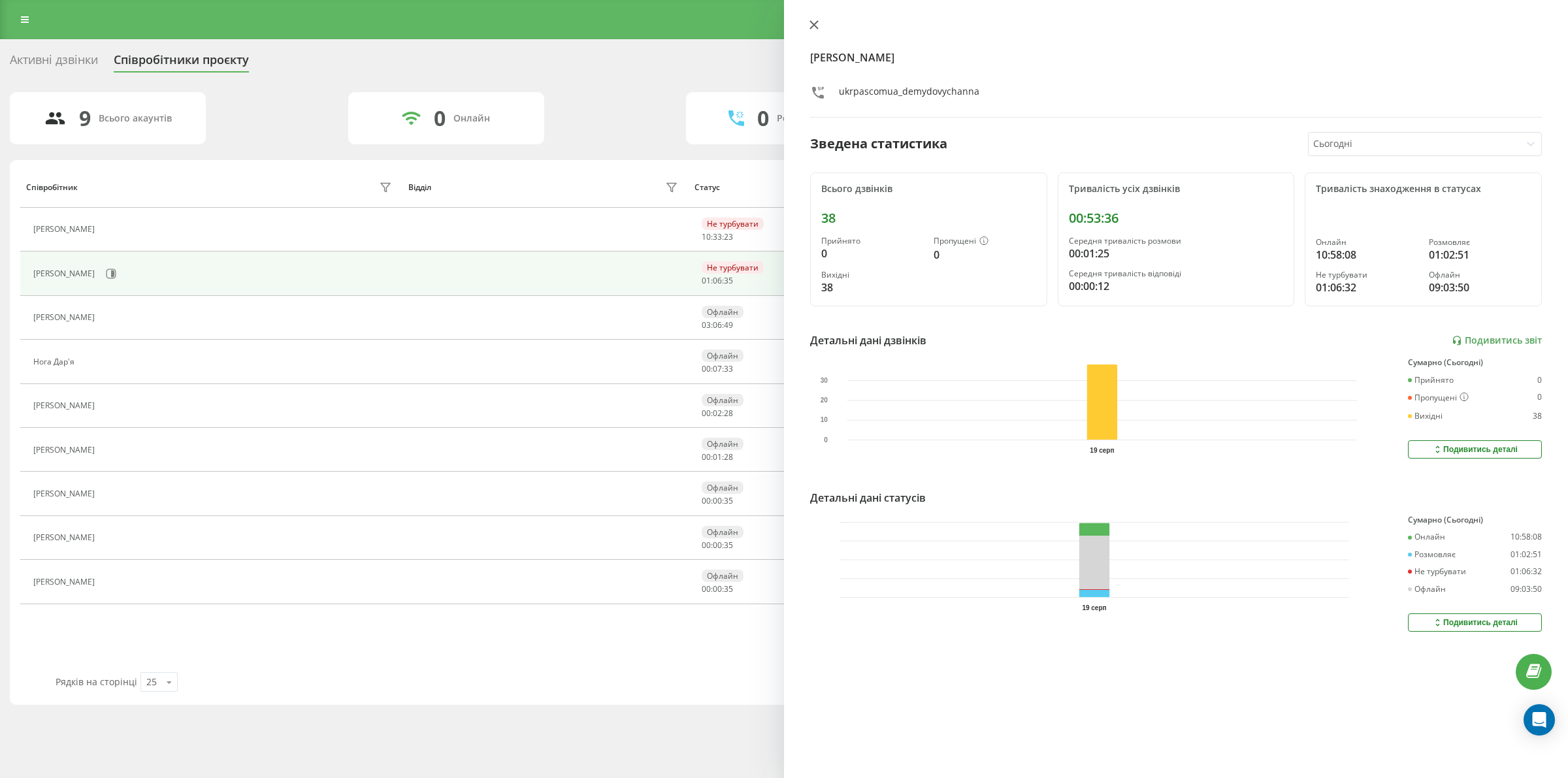
click at [812, 24] on icon at bounding box center [814, 25] width 10 height 10
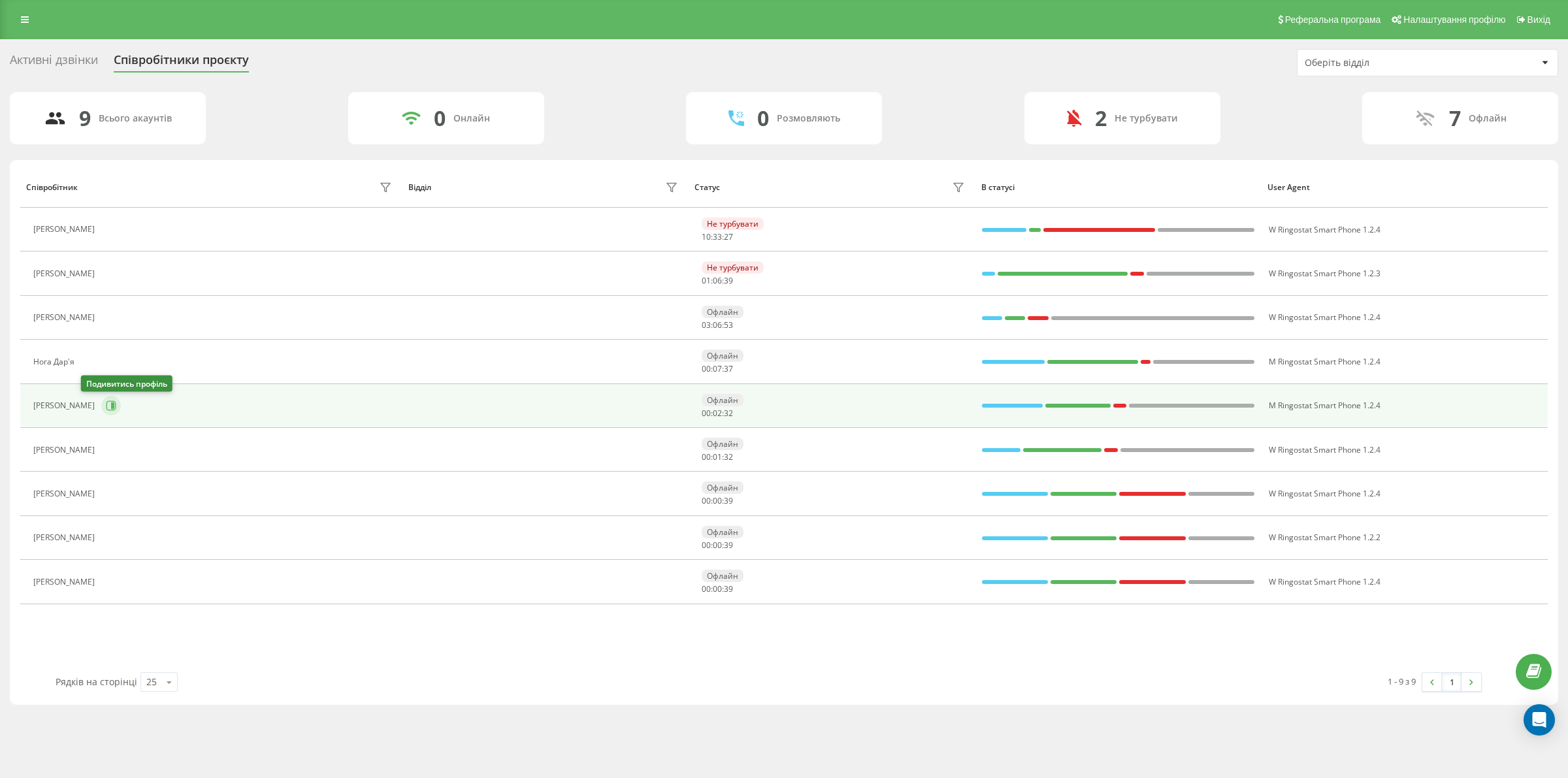
click at [111, 407] on icon at bounding box center [113, 405] width 3 height 6
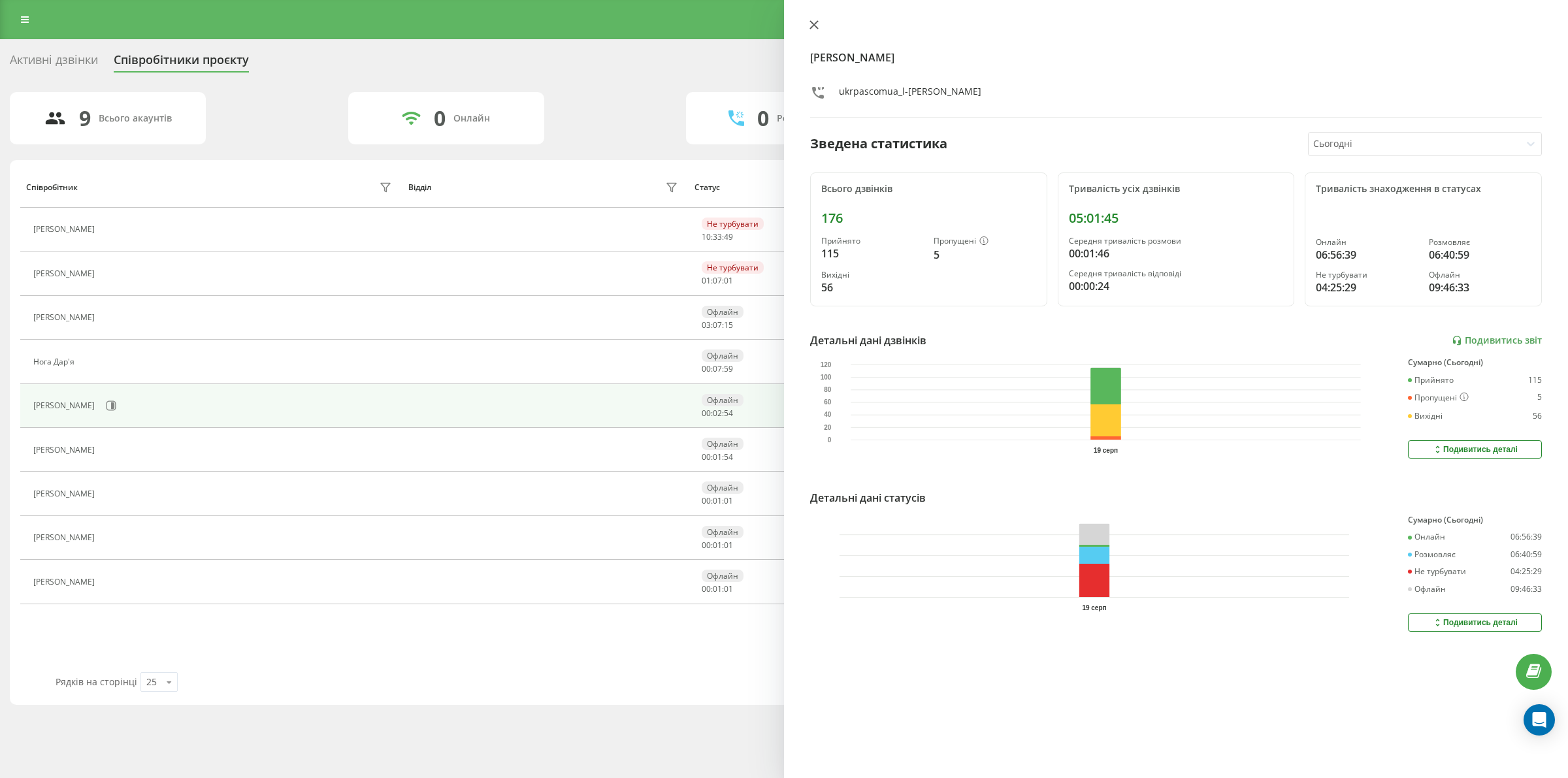
click at [818, 24] on icon at bounding box center [814, 25] width 10 height 10
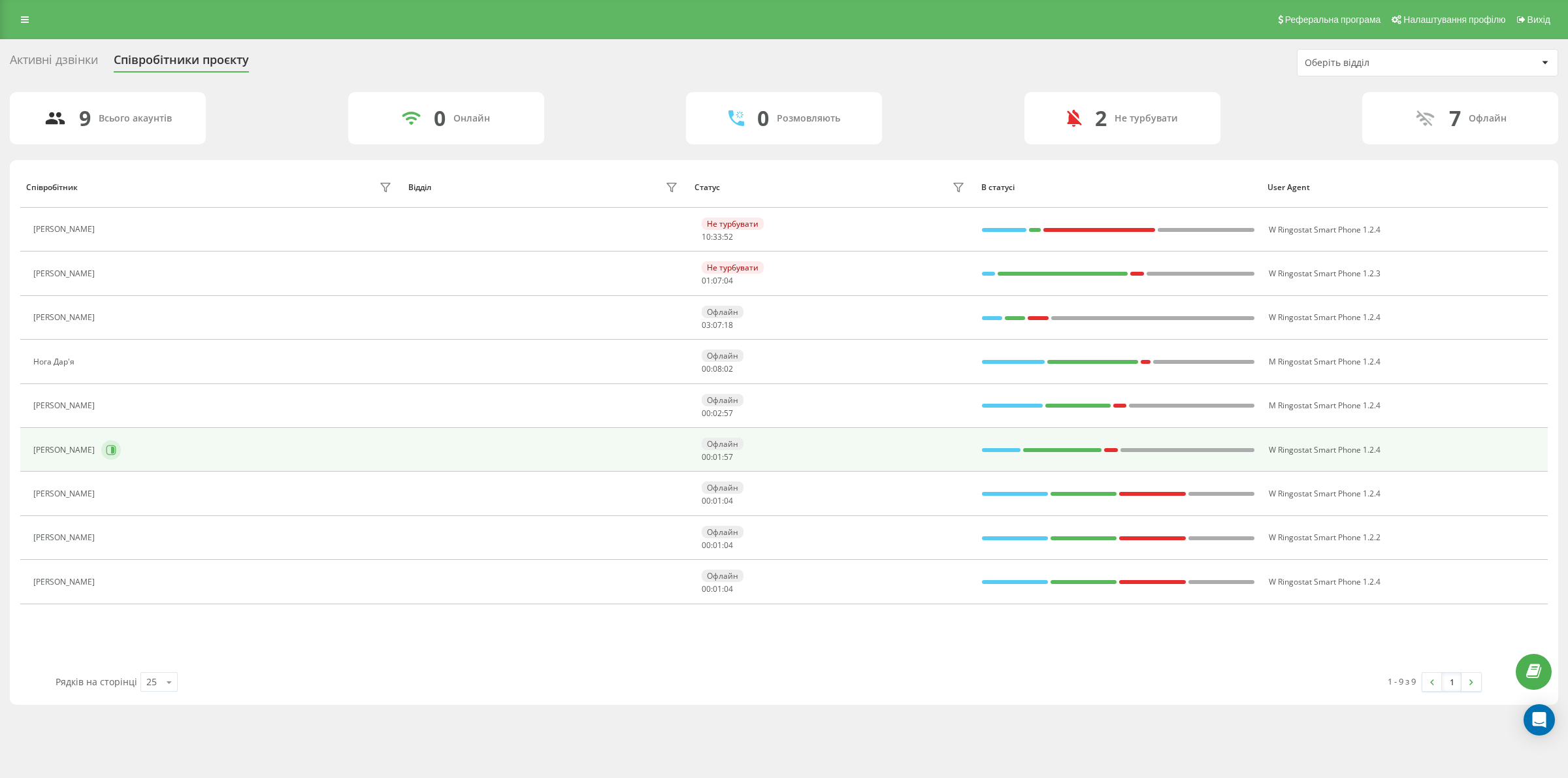
click at [115, 459] on button at bounding box center [111, 450] width 20 height 20
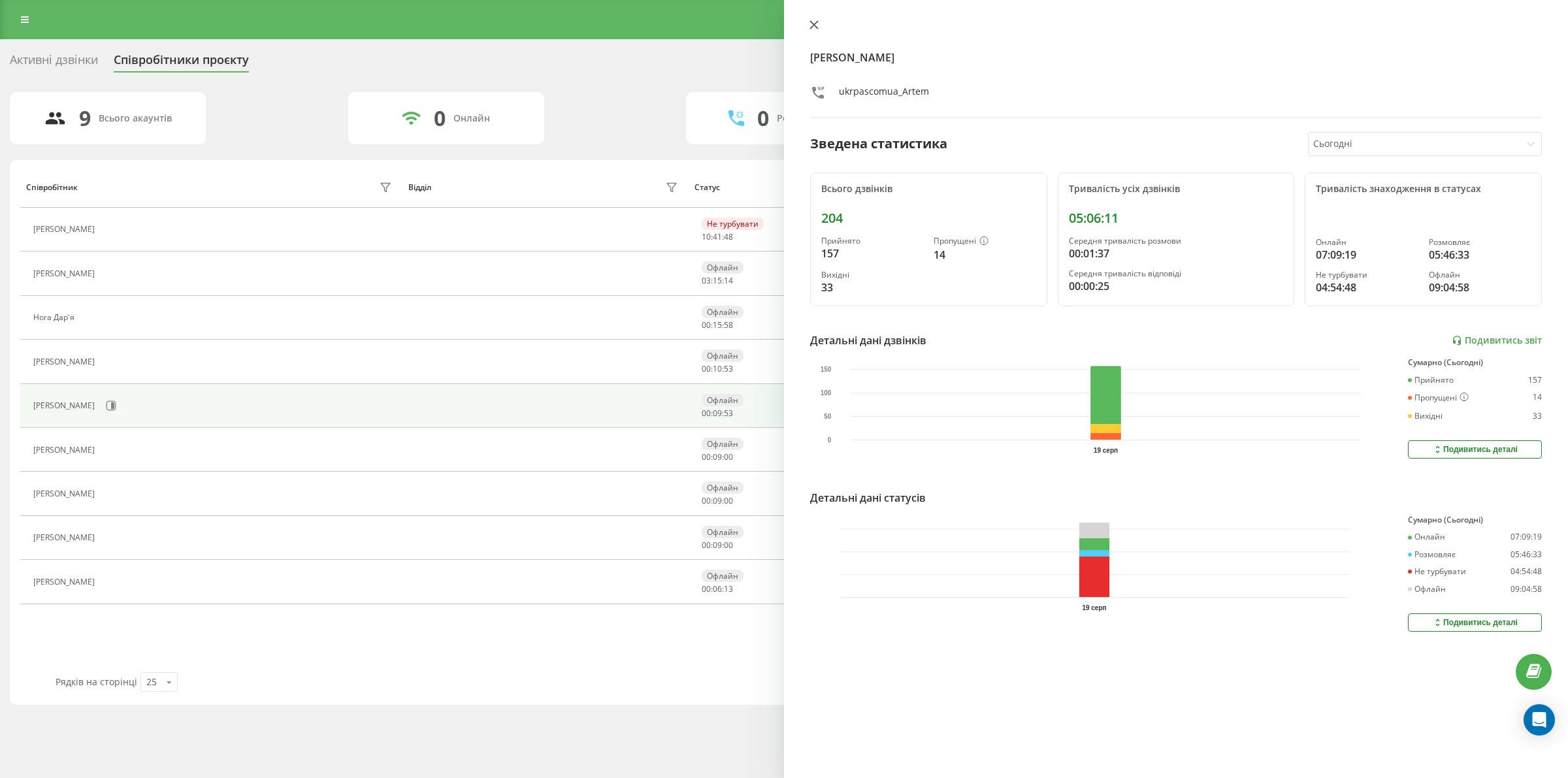
click at [810, 23] on icon at bounding box center [814, 25] width 10 height 10
